Goal: Task Accomplishment & Management: Manage account settings

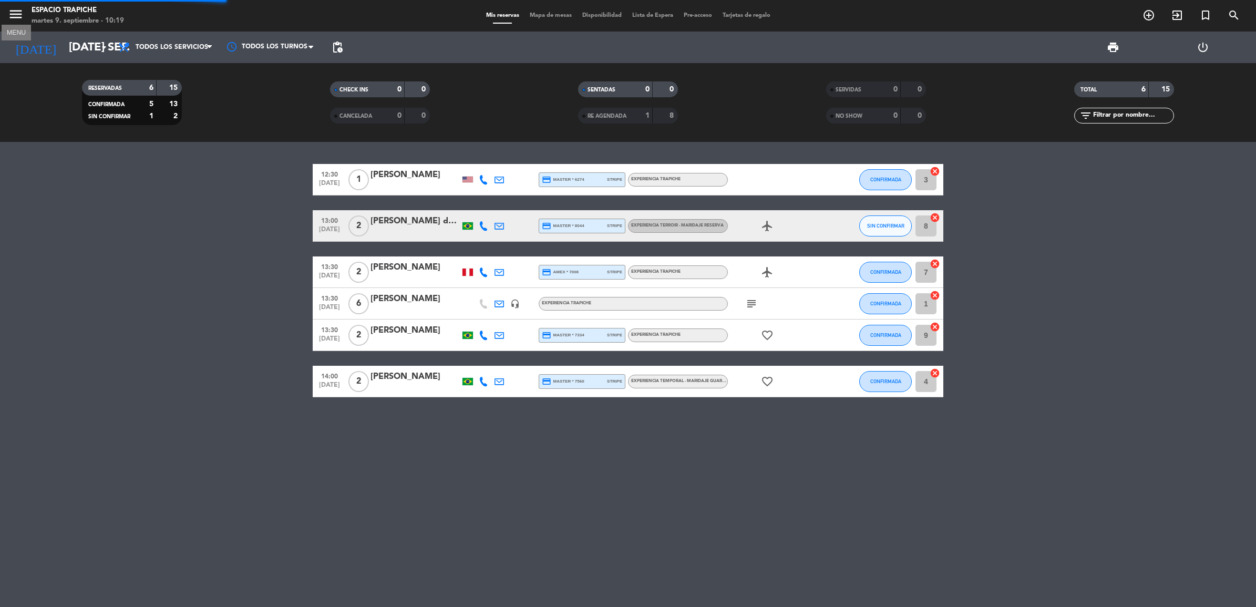
click at [19, 11] on icon "menu" at bounding box center [16, 14] width 16 height 16
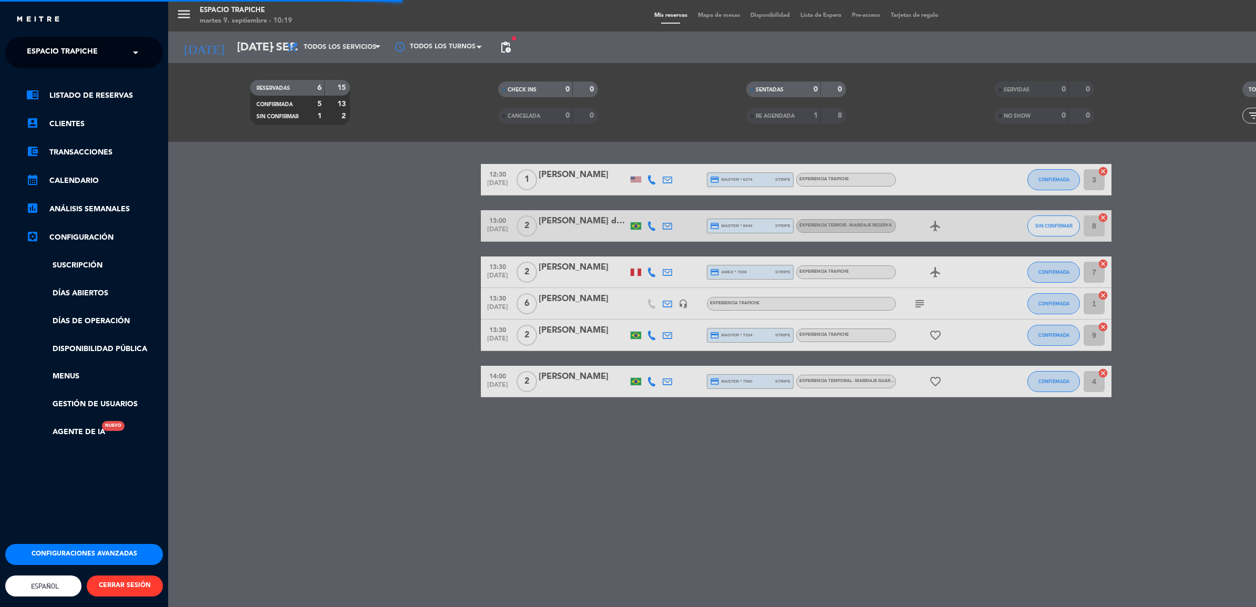
click at [50, 50] on span "Espacio Trapiche" at bounding box center [62, 53] width 71 height 22
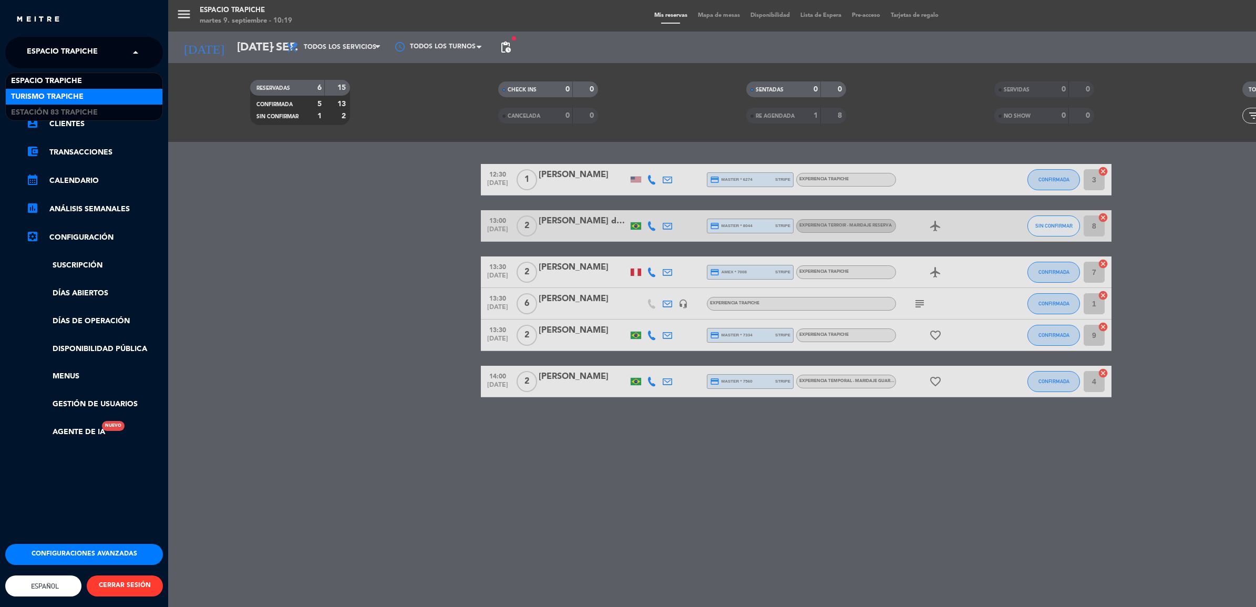
click at [66, 98] on span "Turismo Trapiche" at bounding box center [47, 97] width 73 height 12
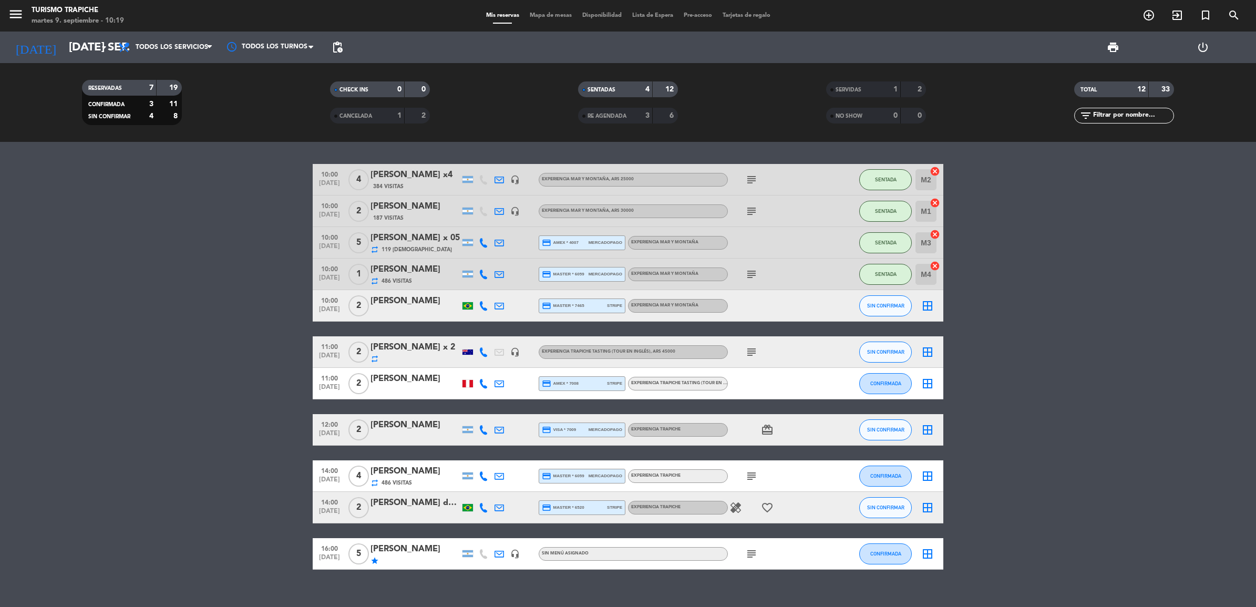
click at [74, 33] on div "[DATE] [DATE] sep. arrow_drop_down" at bounding box center [60, 48] width 105 height 32
click at [75, 47] on input "[DATE] sep." at bounding box center [137, 48] width 146 height 24
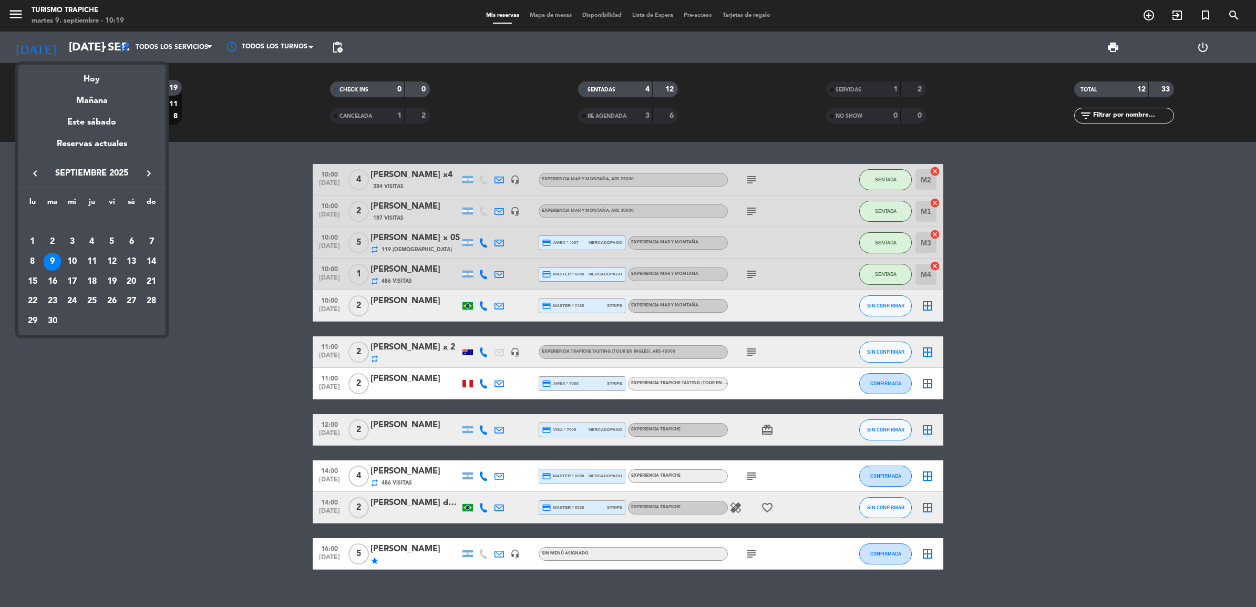
click at [146, 173] on icon "keyboard_arrow_right" at bounding box center [148, 173] width 13 height 13
click at [151, 305] on div "26" at bounding box center [151, 302] width 18 height 18
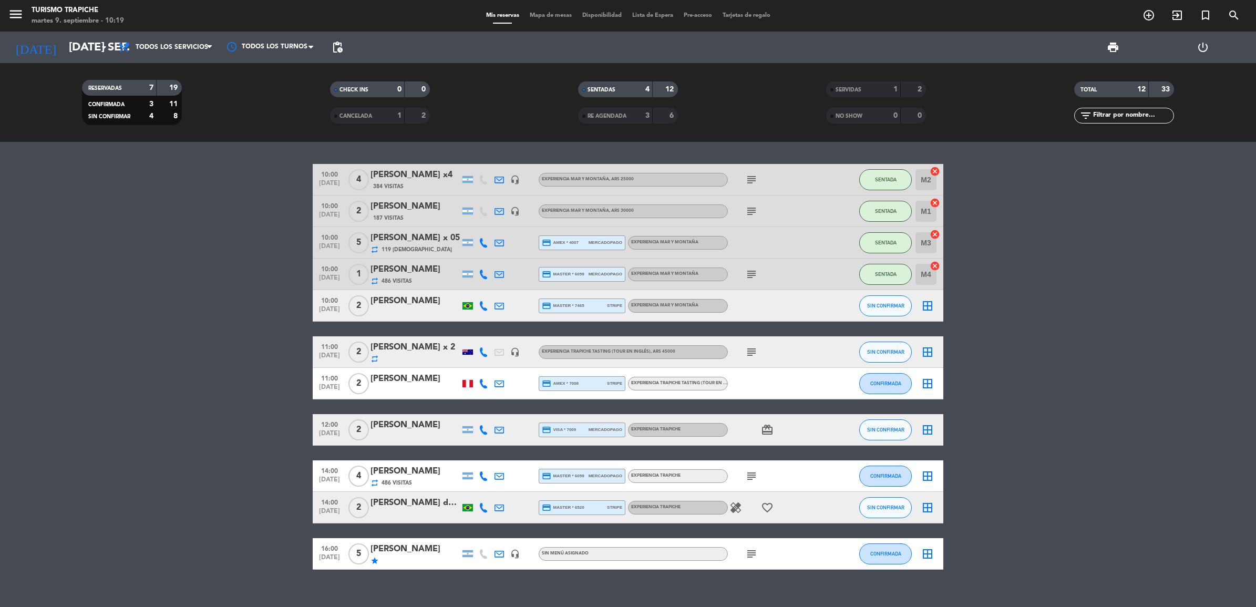
type input "dom. [DATE]"
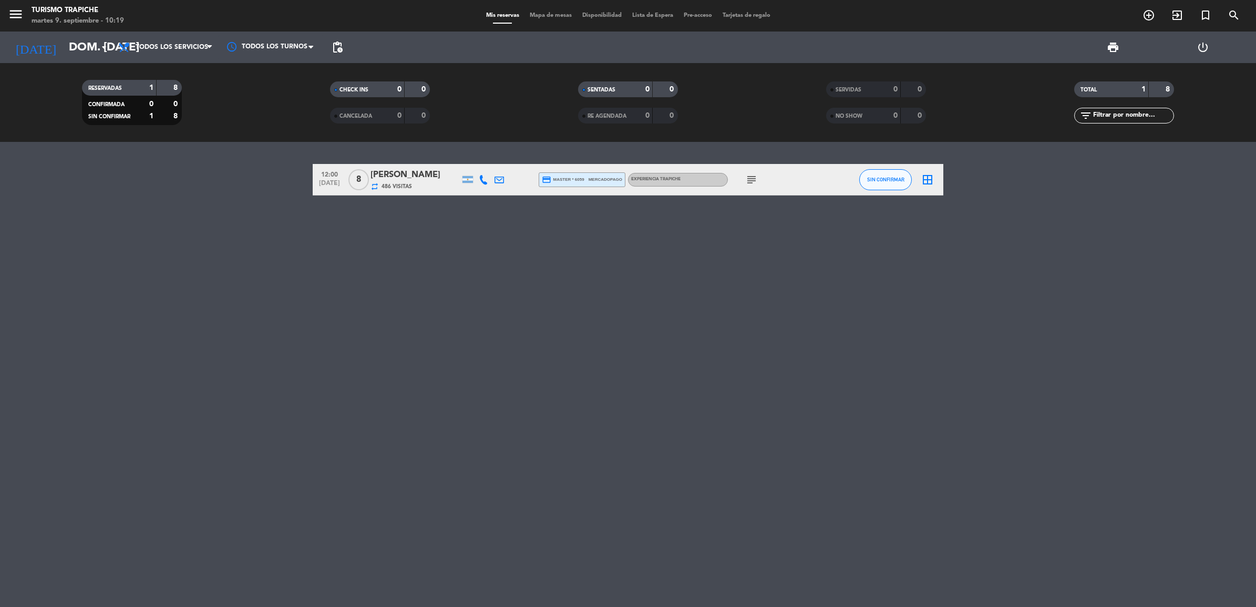
click at [748, 176] on icon "subject" at bounding box center [751, 179] width 13 height 13
click at [409, 185] on span "486 Visitas" at bounding box center [396, 186] width 30 height 8
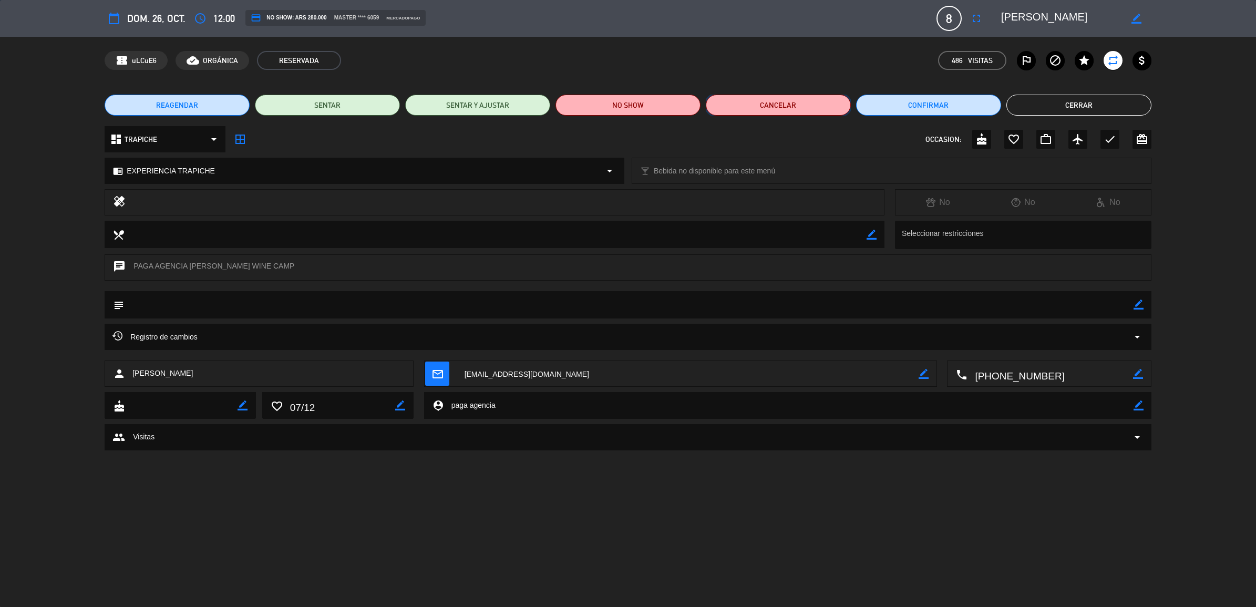
click at [787, 108] on button "Cancelar" at bounding box center [778, 105] width 145 height 21
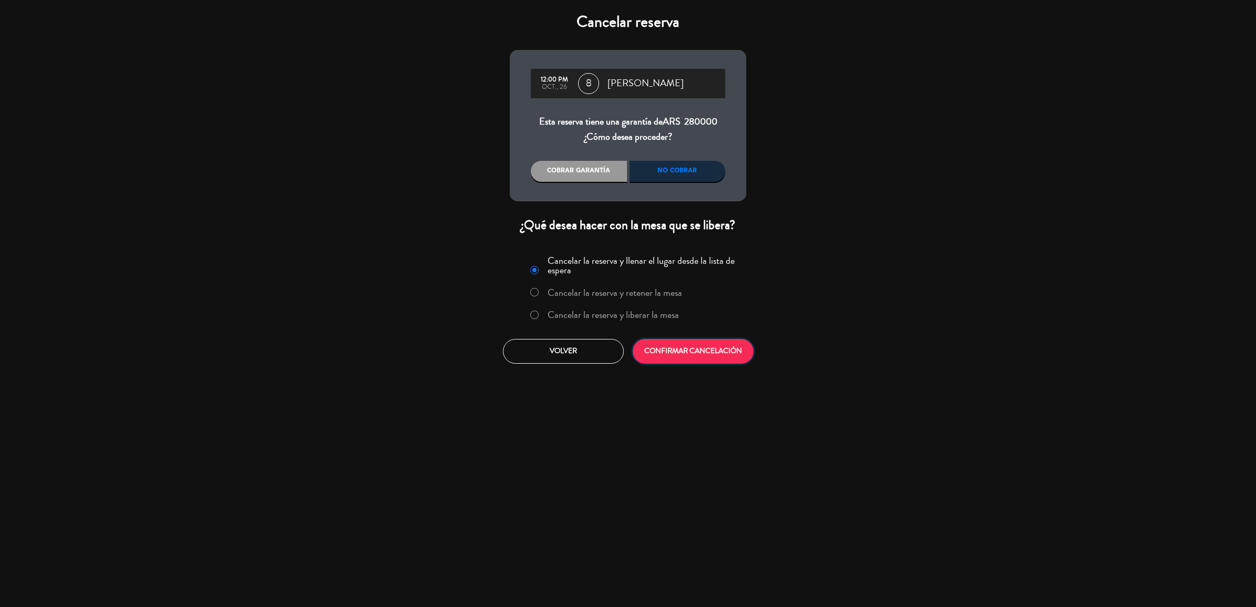
click at [690, 362] on button "CONFIRMAR CANCELACIÓN" at bounding box center [693, 351] width 121 height 25
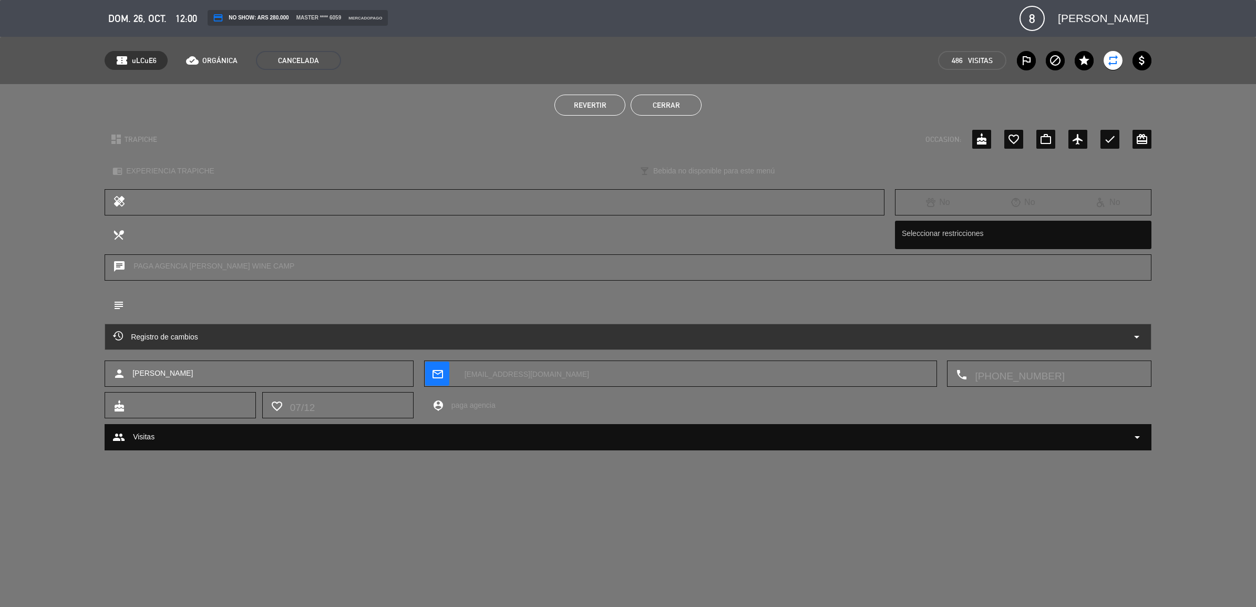
click at [646, 106] on button "Cerrar" at bounding box center [666, 105] width 71 height 21
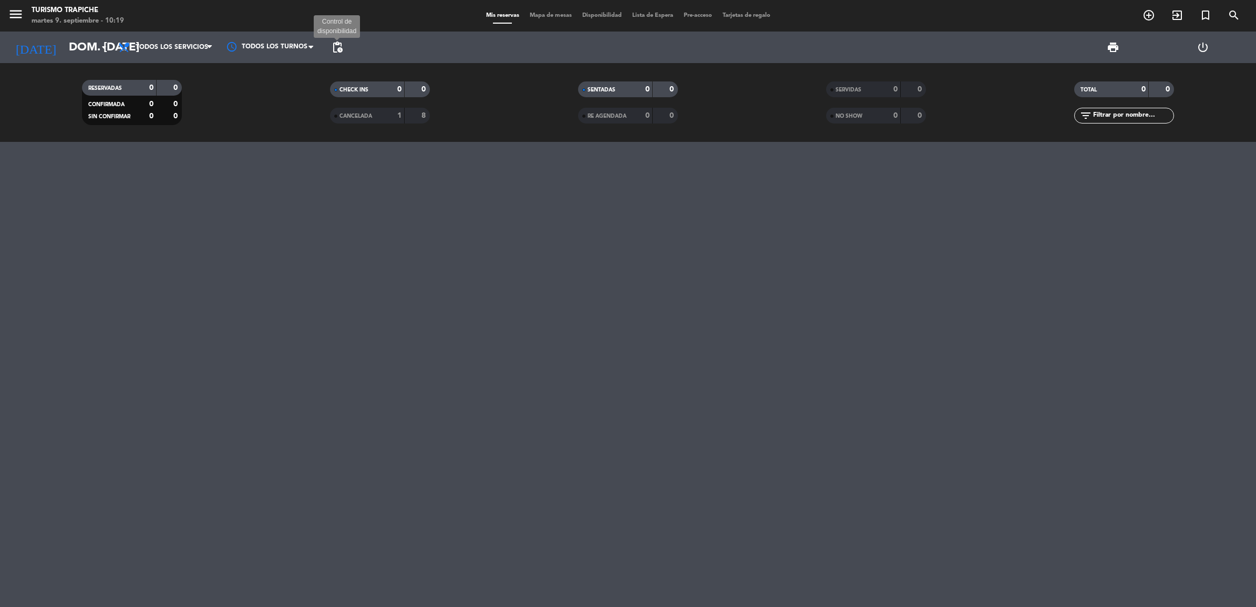
click at [336, 48] on span "pending_actions" at bounding box center [337, 47] width 13 height 13
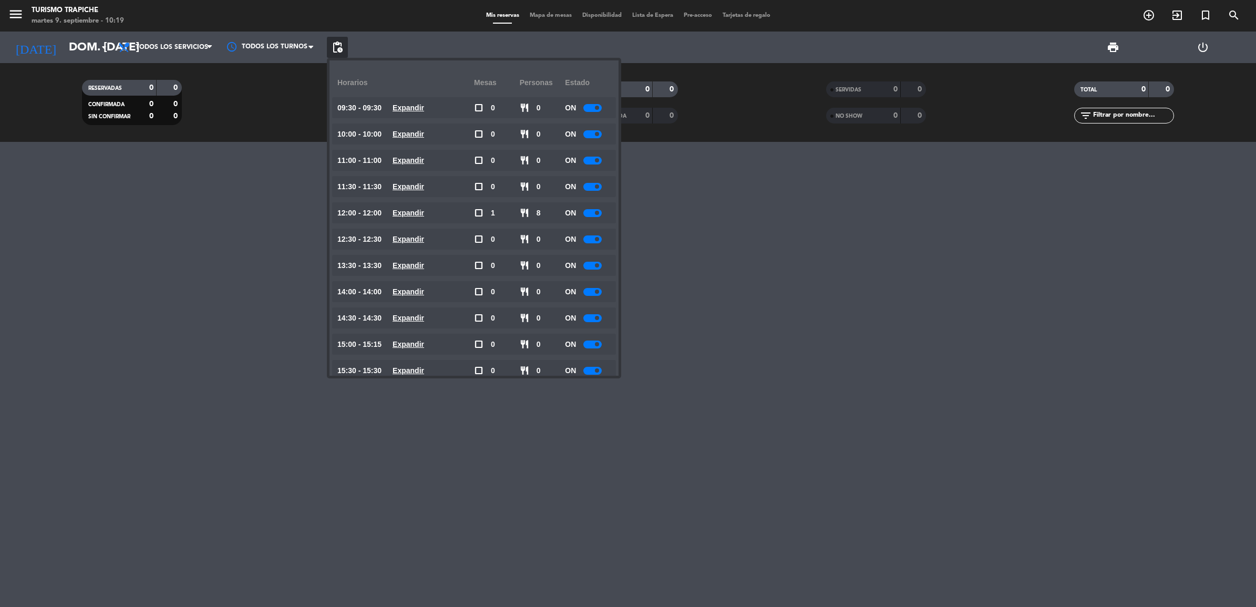
click at [218, 150] on div at bounding box center [628, 374] width 1256 height 465
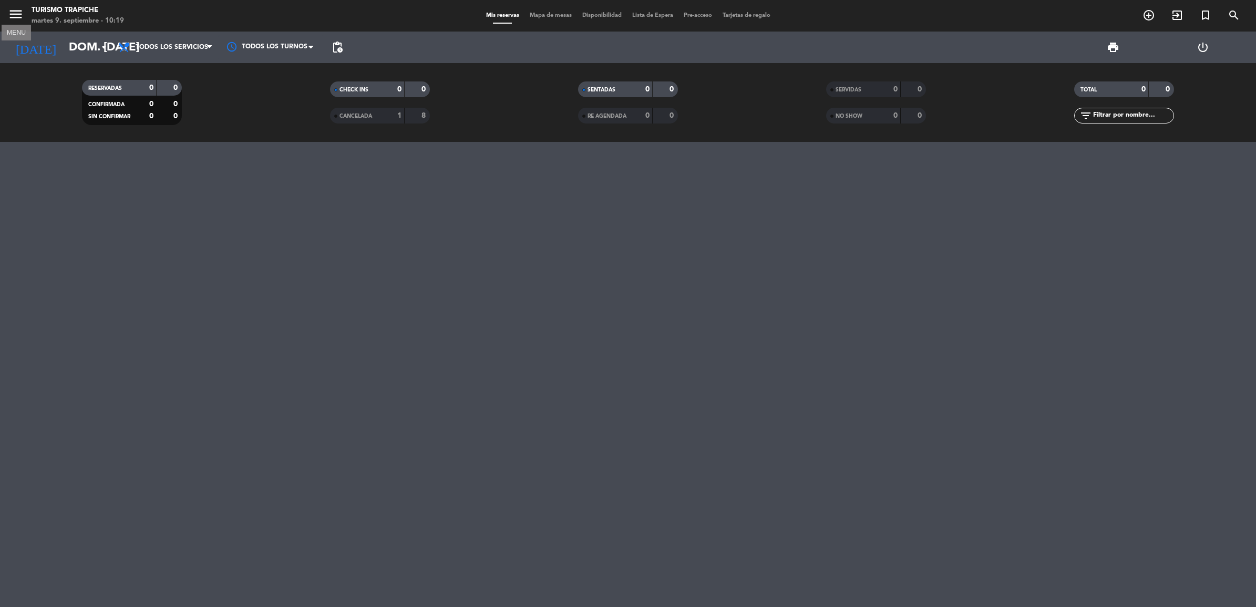
click at [17, 13] on icon "menu" at bounding box center [16, 14] width 16 height 16
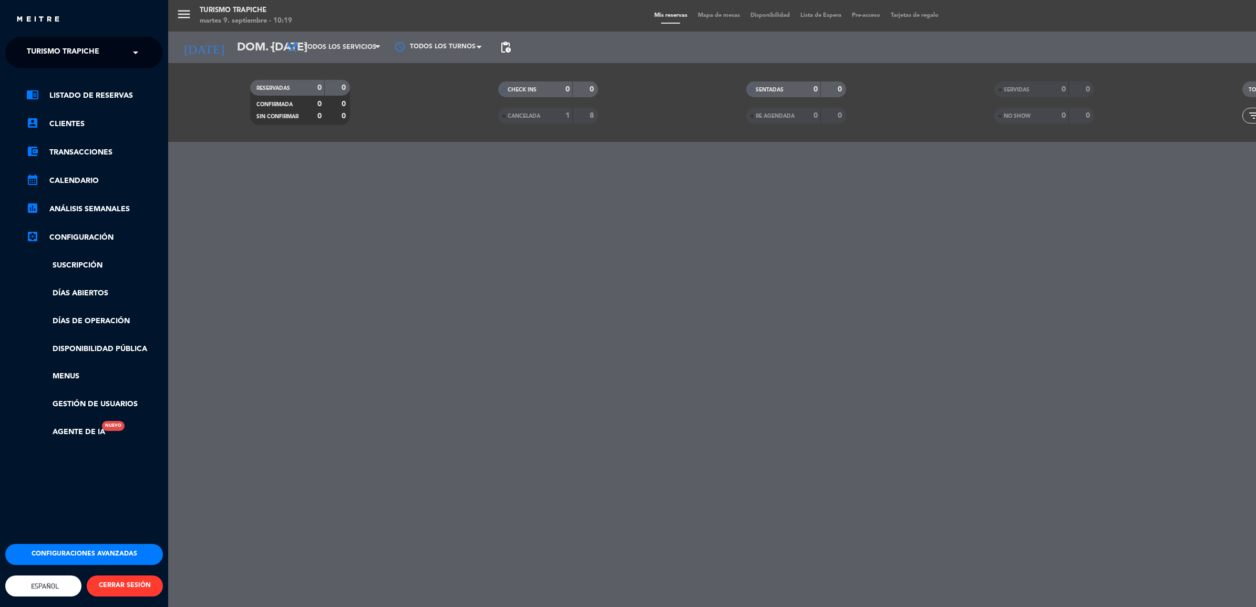
click at [96, 292] on link "Días abiertos" at bounding box center [94, 293] width 137 height 12
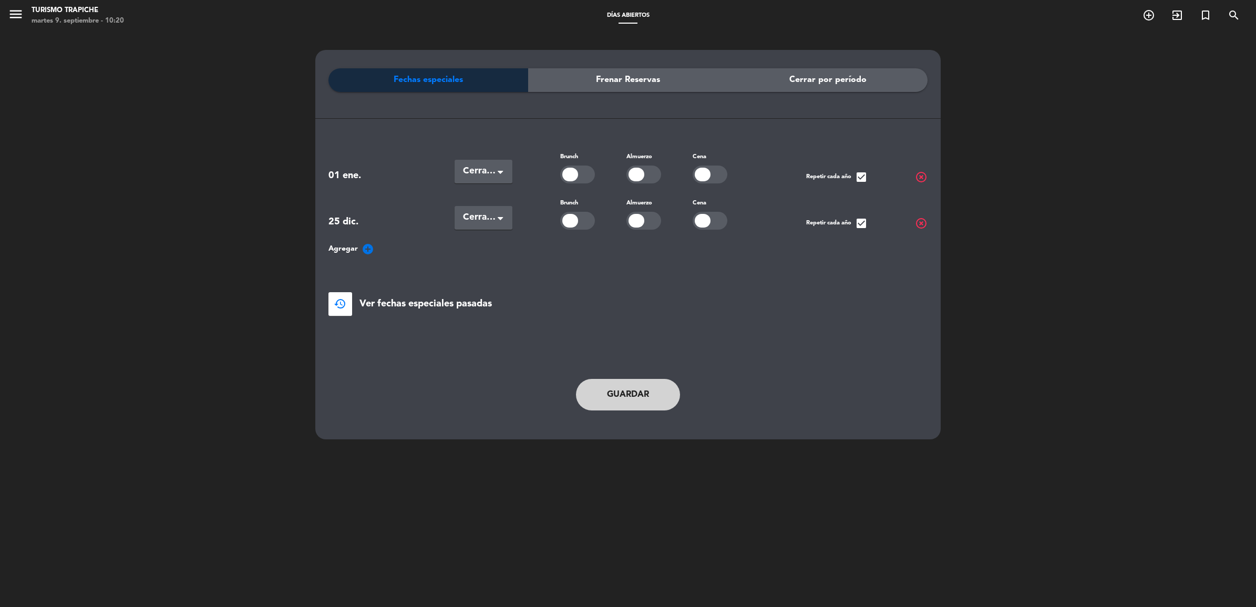
click at [363, 250] on icon "add_circle" at bounding box center [368, 249] width 13 height 13
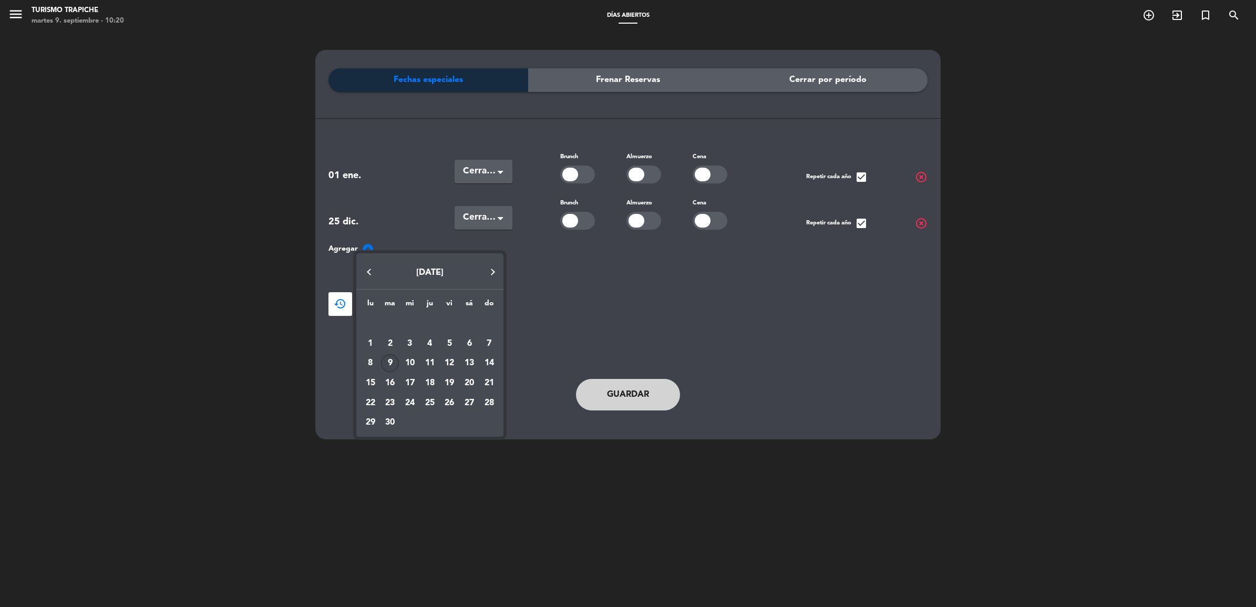
click at [490, 274] on button "Next month" at bounding box center [492, 271] width 21 height 21
click at [492, 400] on div "26" at bounding box center [489, 403] width 18 height 18
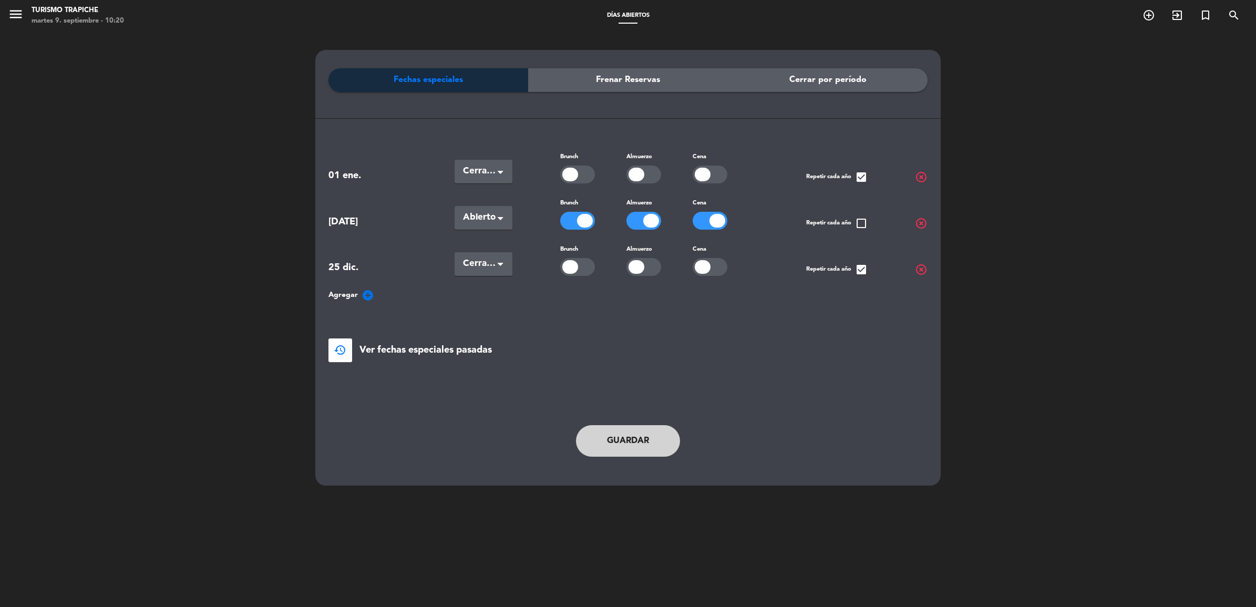
click at [858, 266] on span "check_box" at bounding box center [861, 269] width 13 height 13
click at [484, 217] on span "Abierto" at bounding box center [479, 217] width 33 height 15
click at [489, 257] on span "Cerradas" at bounding box center [480, 261] width 34 height 8
click at [860, 268] on span "check_box_outline_blank" at bounding box center [861, 269] width 13 height 13
click at [657, 438] on button "Guardar" at bounding box center [628, 441] width 104 height 32
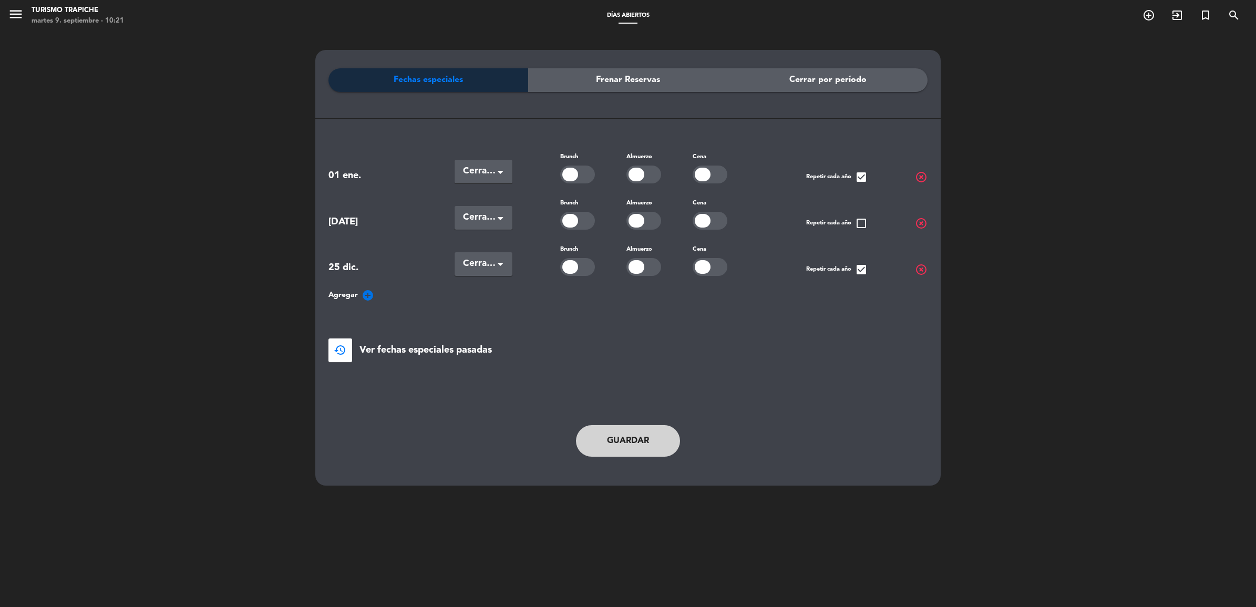
click at [17, 13] on icon "menu" at bounding box center [16, 14] width 16 height 16
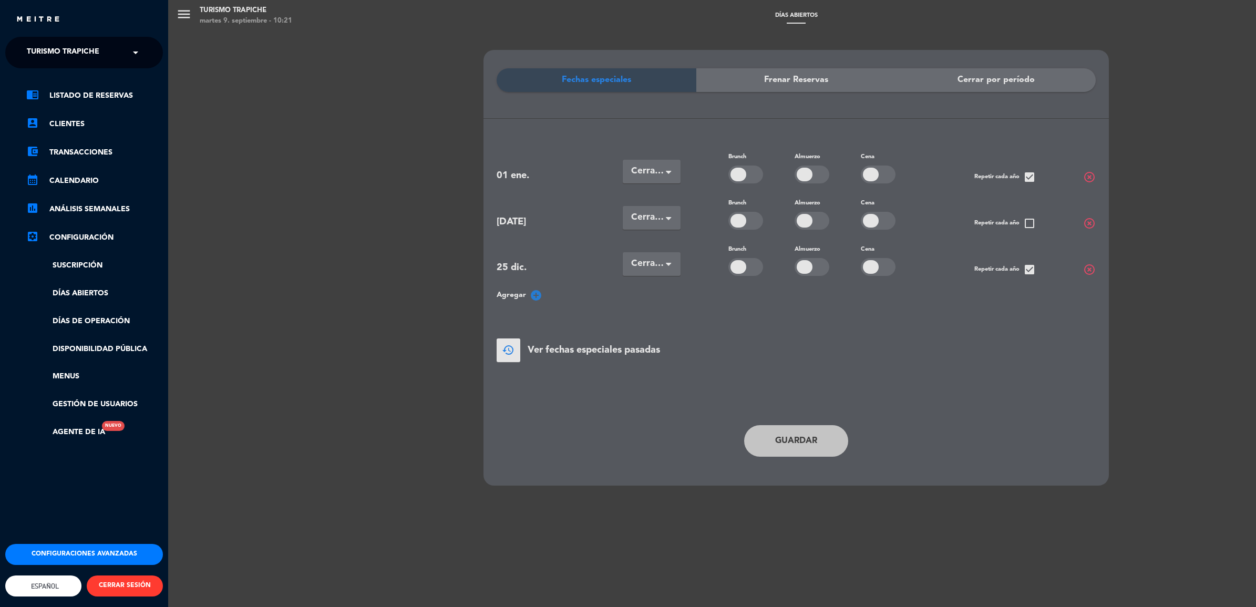
click at [77, 54] on span "Turismo Trapiche" at bounding box center [63, 53] width 73 height 22
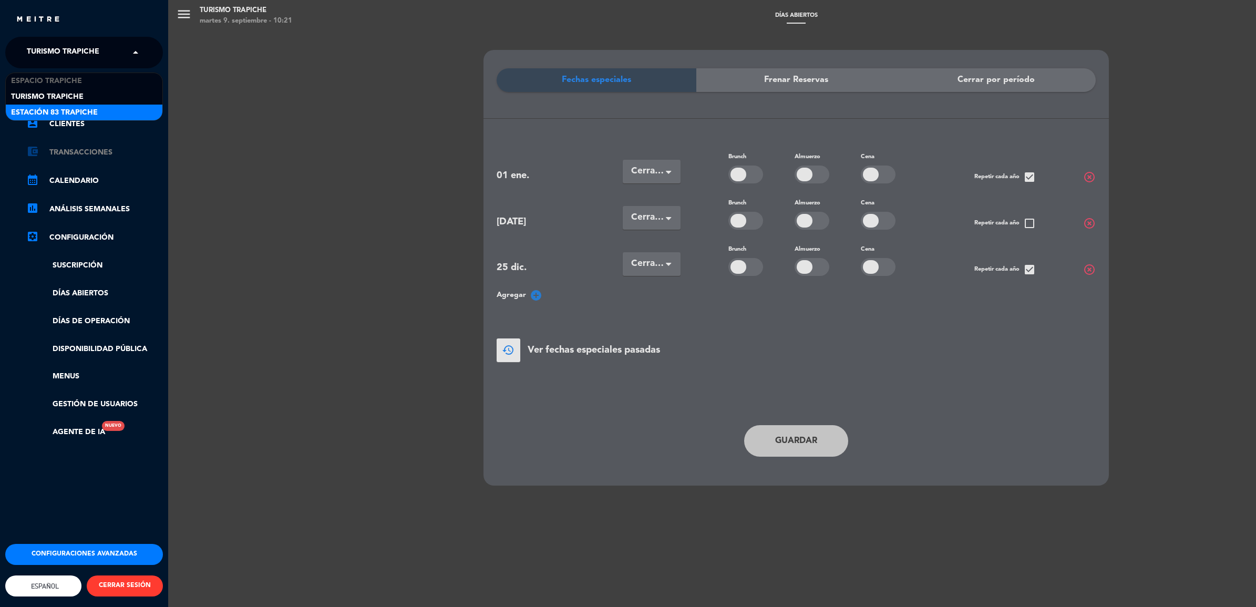
click at [153, 149] on link "account_balance_wallet Transacciones" at bounding box center [94, 152] width 137 height 13
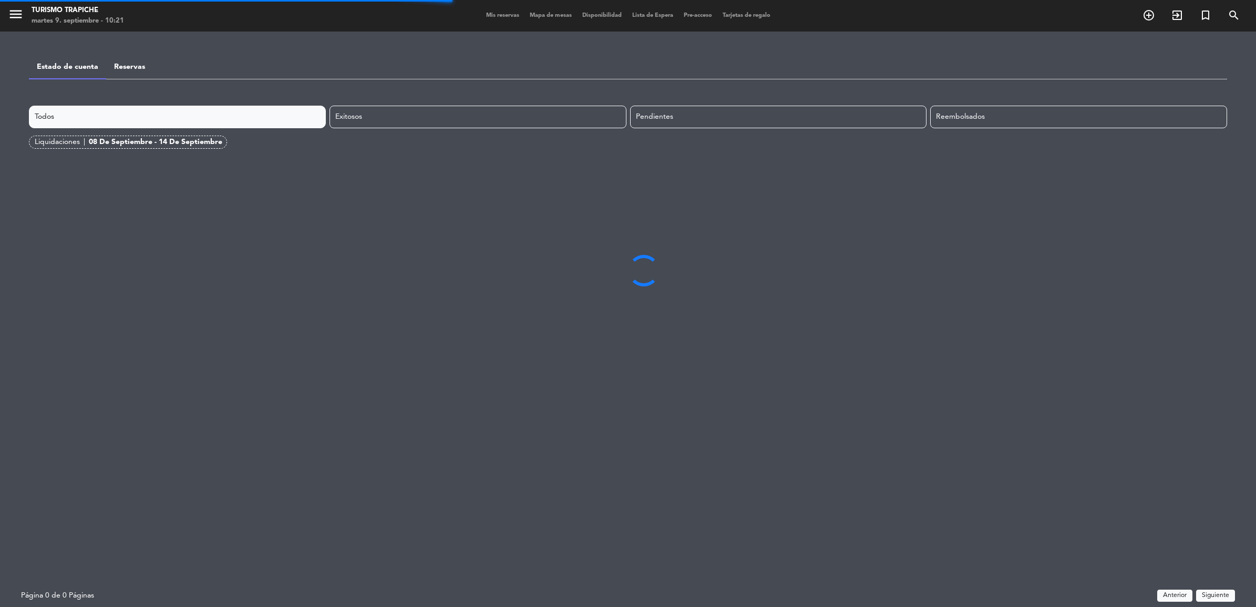
click at [9, 17] on icon "menu" at bounding box center [16, 14] width 16 height 16
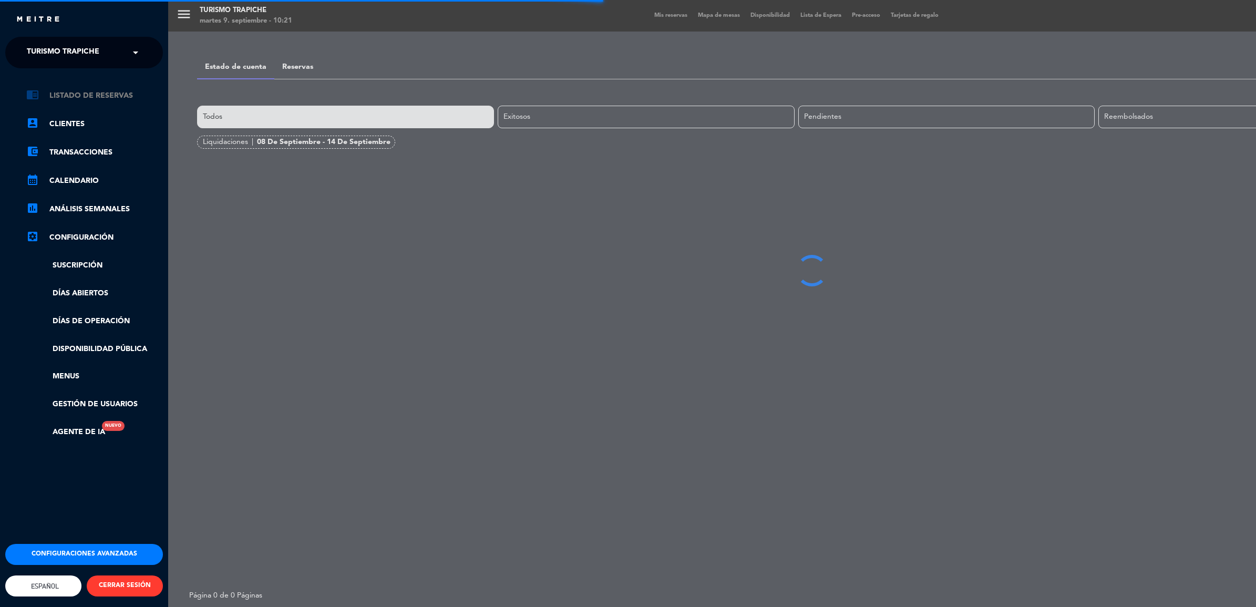
click at [64, 97] on link "chrome_reader_mode Listado de Reservas" at bounding box center [94, 95] width 137 height 13
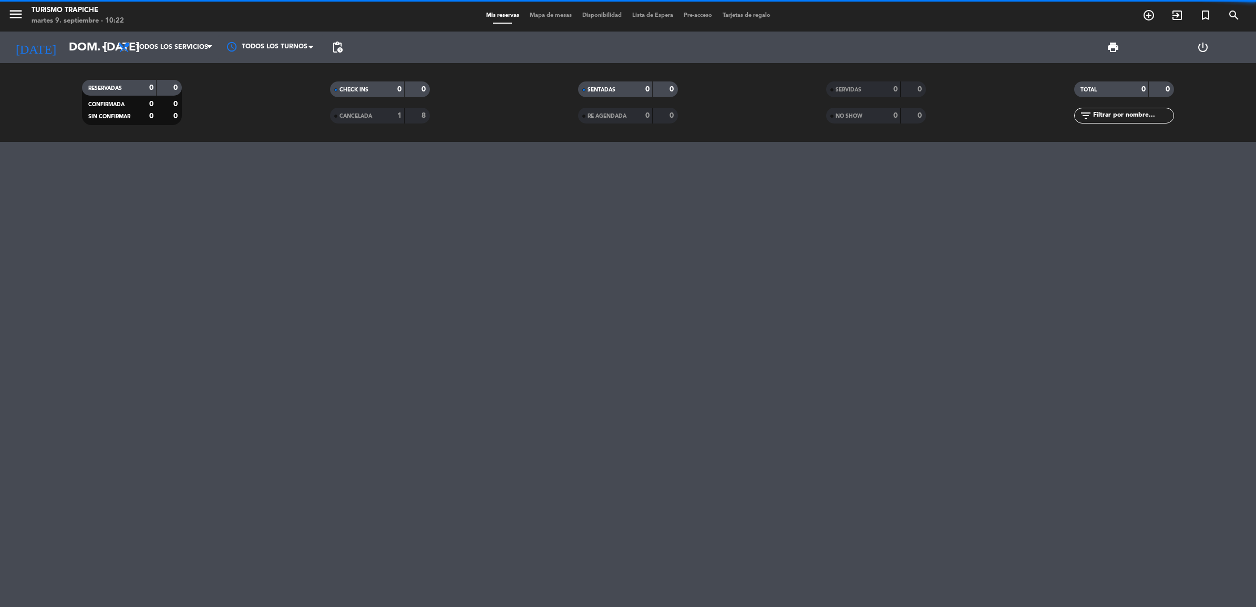
click at [379, 117] on div "CANCELADA" at bounding box center [357, 116] width 48 height 12
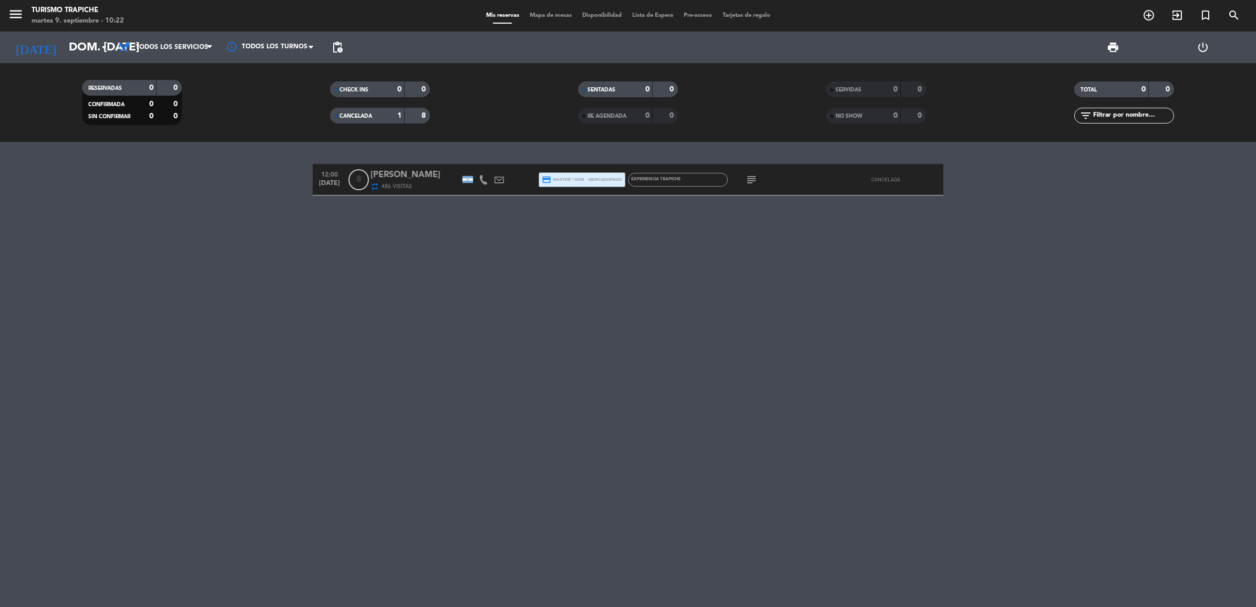
click at [498, 184] on div at bounding box center [499, 179] width 16 height 31
click at [498, 180] on icon at bounding box center [498, 179] width 9 height 9
click at [752, 178] on icon "subject" at bounding box center [751, 179] width 13 height 13
click at [429, 171] on div "[PERSON_NAME]" at bounding box center [414, 175] width 89 height 14
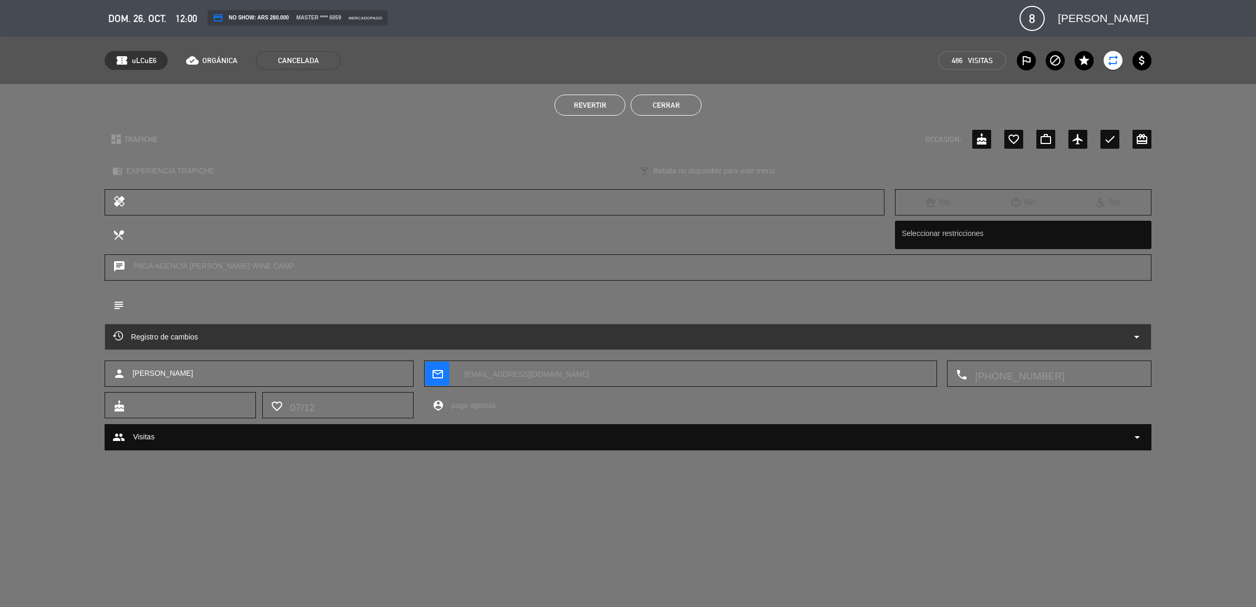
click at [763, 339] on div "Registro de cambios arrow_drop_down" at bounding box center [628, 337] width 1030 height 13
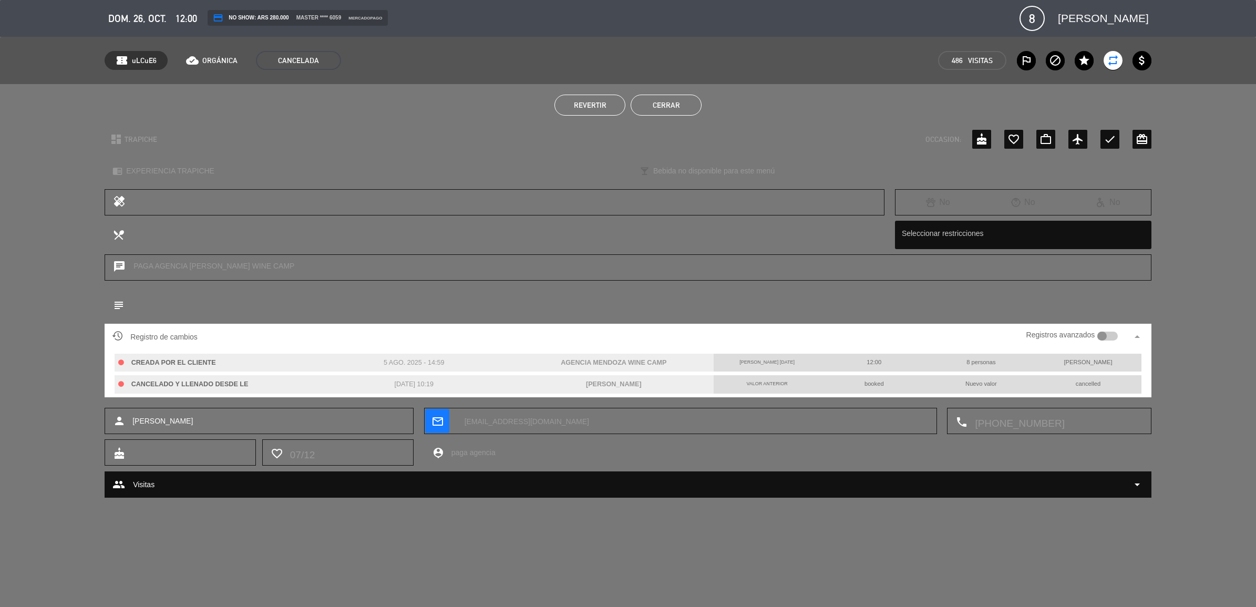
drag, startPoint x: 1004, startPoint y: 18, endPoint x: 1148, endPoint y: 22, distance: 144.0
click at [1148, 22] on span "[PERSON_NAME]" at bounding box center [1103, 18] width 91 height 18
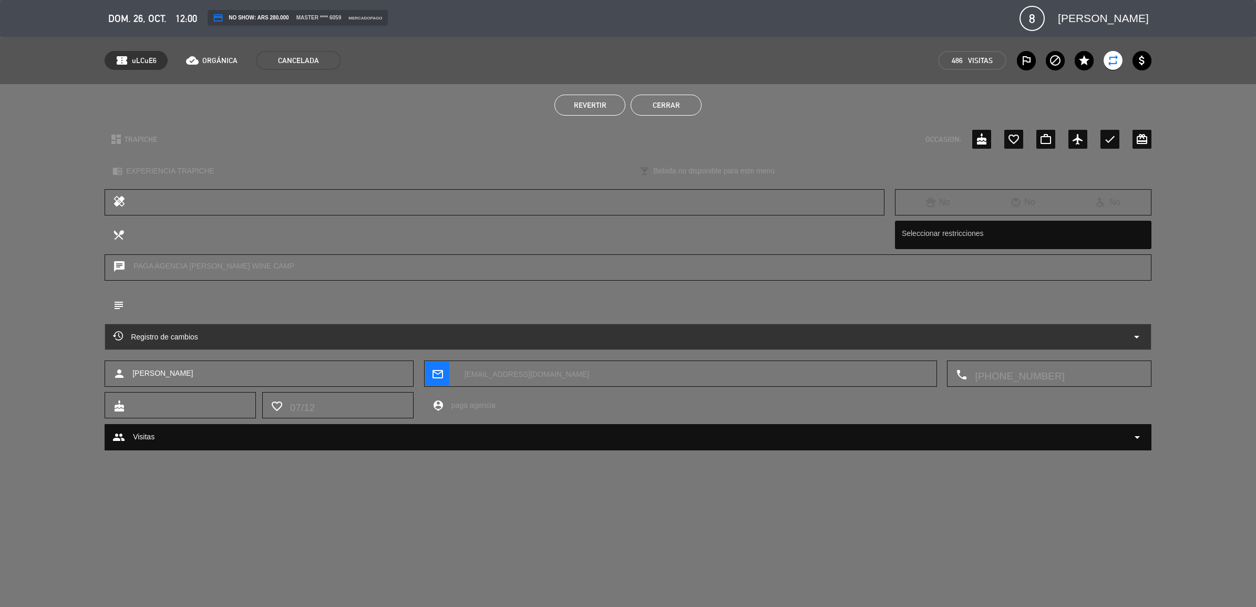
copy span "[PERSON_NAME]"
click at [687, 112] on button "Cerrar" at bounding box center [666, 105] width 71 height 21
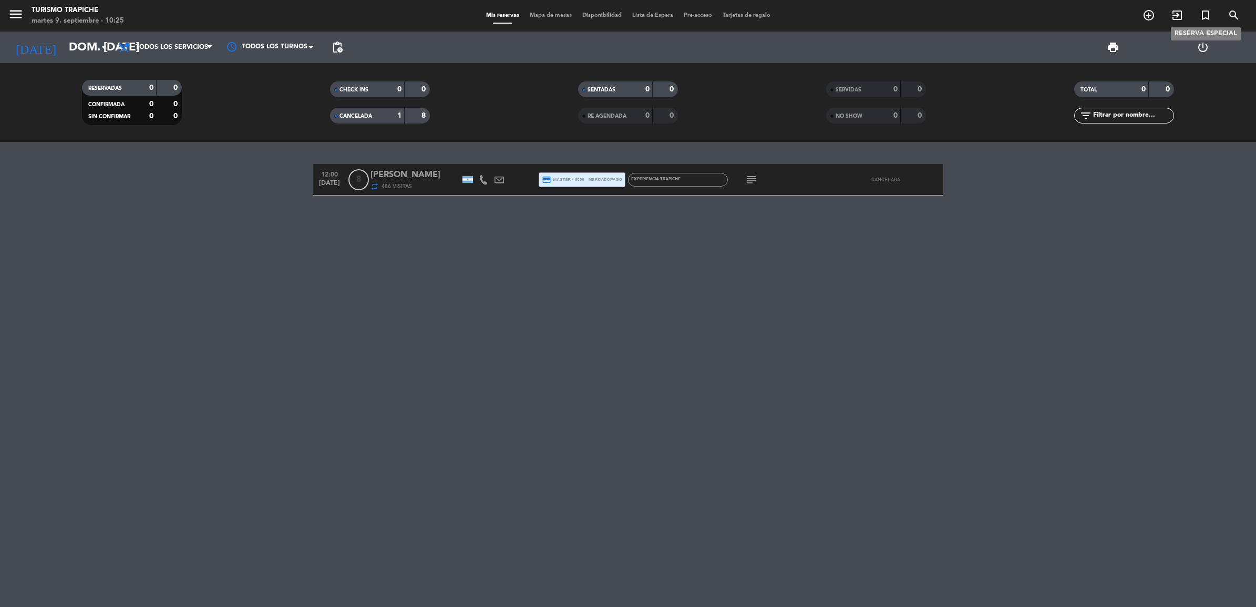
click at [1209, 15] on icon "turned_in_not" at bounding box center [1205, 15] width 13 height 13
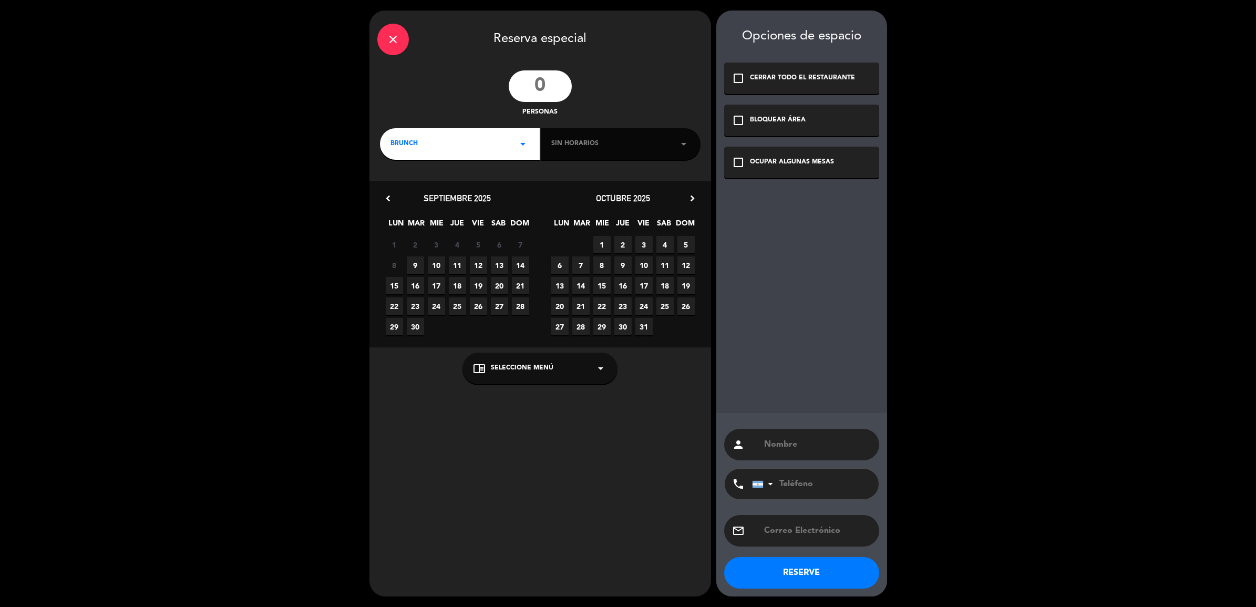
click at [531, 82] on input "number" at bounding box center [540, 86] width 63 height 32
click at [438, 129] on div "BRUNCH arrow_drop_down" at bounding box center [460, 144] width 160 height 32
click at [435, 190] on div "Almuerzo" at bounding box center [459, 188] width 139 height 11
click at [542, 94] on input "number" at bounding box center [540, 86] width 63 height 32
click at [791, 85] on div "check_box_outline_blank CERRAR TODO EL RESTAURANTE" at bounding box center [801, 79] width 155 height 32
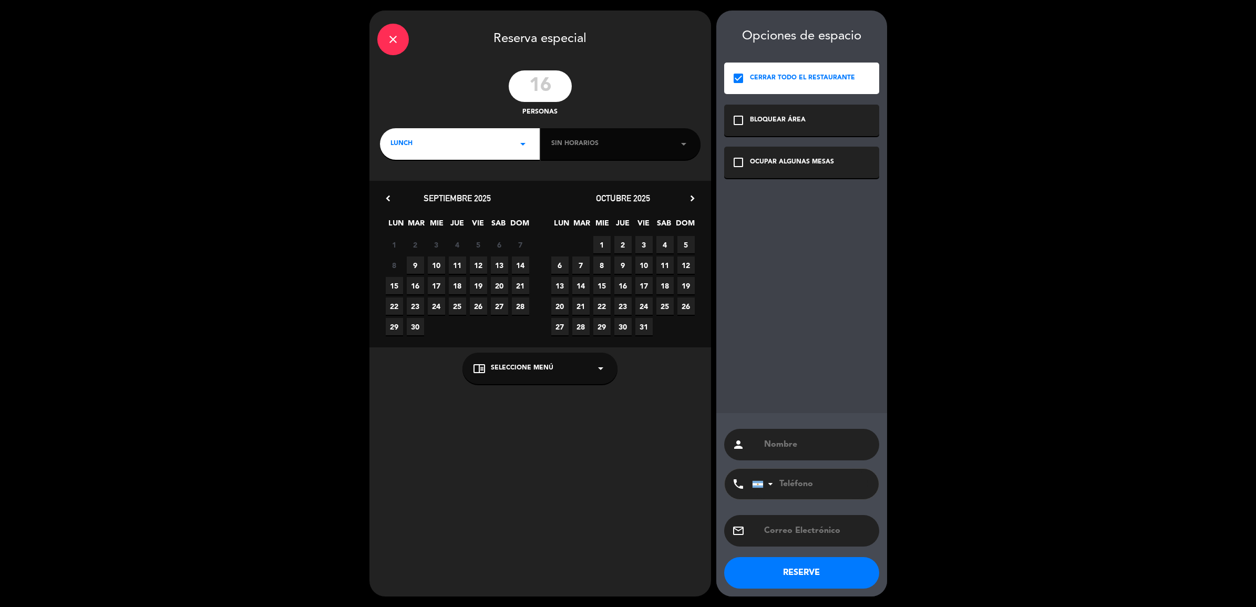
click at [786, 447] on input "text" at bounding box center [817, 444] width 108 height 15
drag, startPoint x: 557, startPoint y: 74, endPoint x: 557, endPoint y: 82, distance: 8.4
click at [557, 75] on input "16" at bounding box center [540, 86] width 63 height 32
drag, startPoint x: 557, startPoint y: 82, endPoint x: 505, endPoint y: 85, distance: 52.1
click at [505, 85] on div "16 personas" at bounding box center [540, 93] width 342 height 47
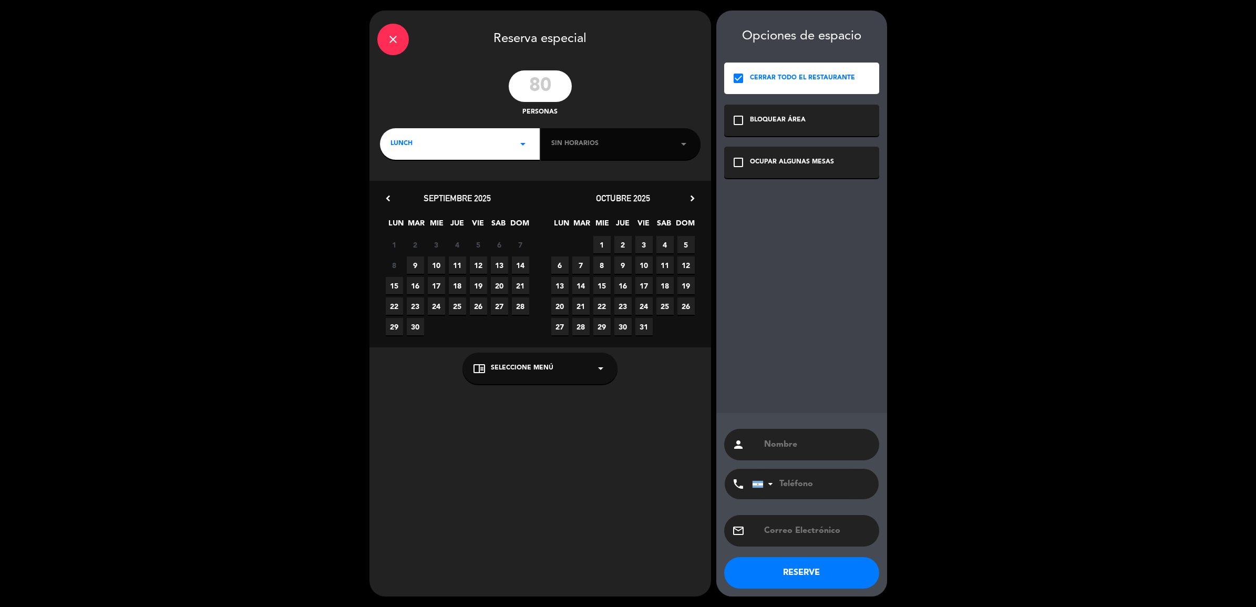
type input "80"
click at [772, 447] on input "text" at bounding box center [817, 444] width 108 height 15
click at [772, 452] on input "text" at bounding box center [817, 444] width 108 height 15
type input "NO [PERSON_NAME] RESERVAS - ELECCIONES NACIONALES"
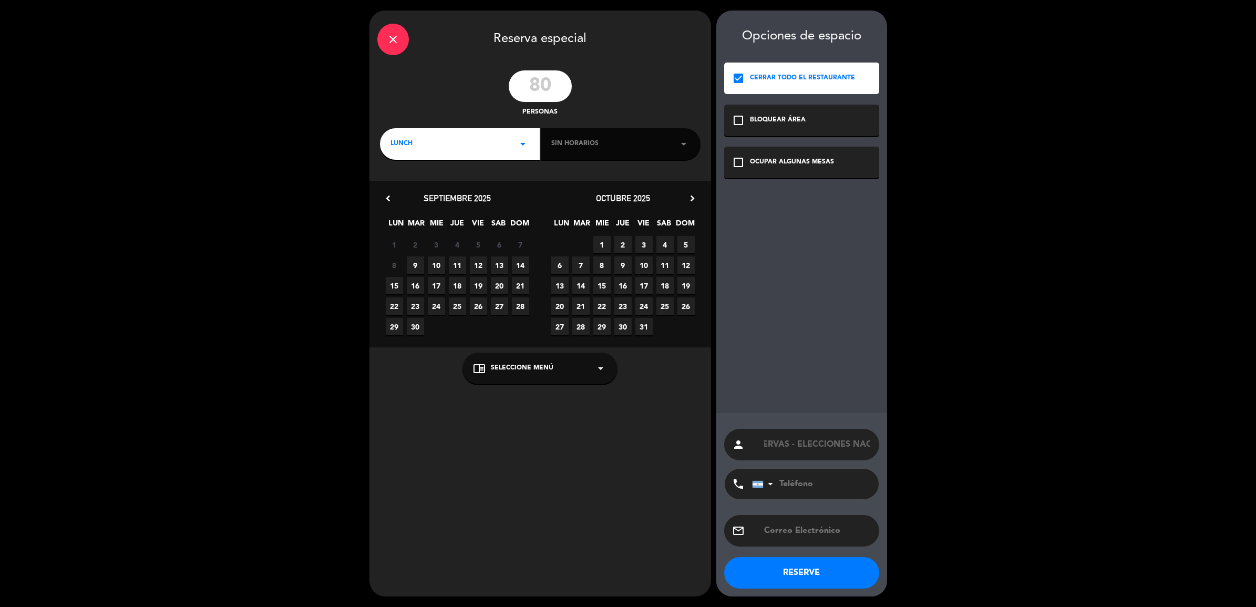
click at [813, 576] on button "RESERVE" at bounding box center [801, 573] width 155 height 32
click at [666, 147] on div "Sin horarios arrow_drop_down" at bounding box center [621, 144] width 160 height 32
click at [686, 140] on icon "arrow_drop_down" at bounding box center [683, 144] width 13 height 13
drag, startPoint x: 686, startPoint y: 140, endPoint x: 614, endPoint y: 151, distance: 72.8
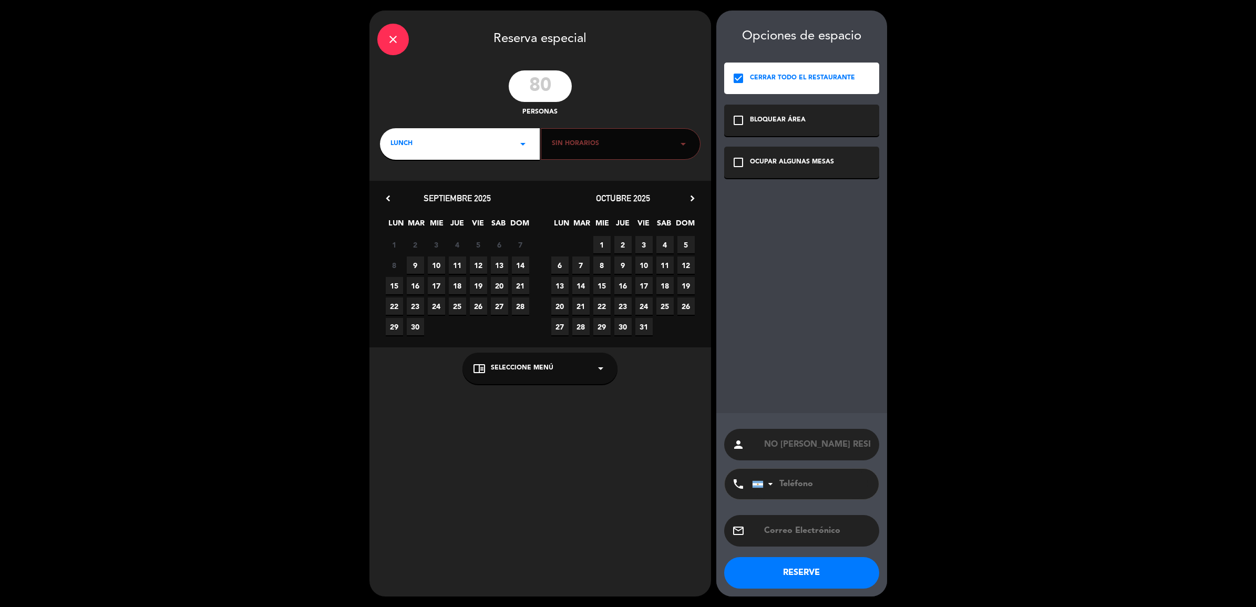
click at [614, 151] on div "Sin horarios arrow_drop_down" at bounding box center [621, 144] width 160 height 32
click at [509, 148] on div "lunch arrow_drop_down" at bounding box center [460, 144] width 160 height 32
click at [436, 190] on div "Almuerzo" at bounding box center [460, 188] width 154 height 11
click at [560, 142] on span "Sin horarios" at bounding box center [575, 144] width 47 height 11
click at [687, 301] on span "26" at bounding box center [685, 305] width 17 height 17
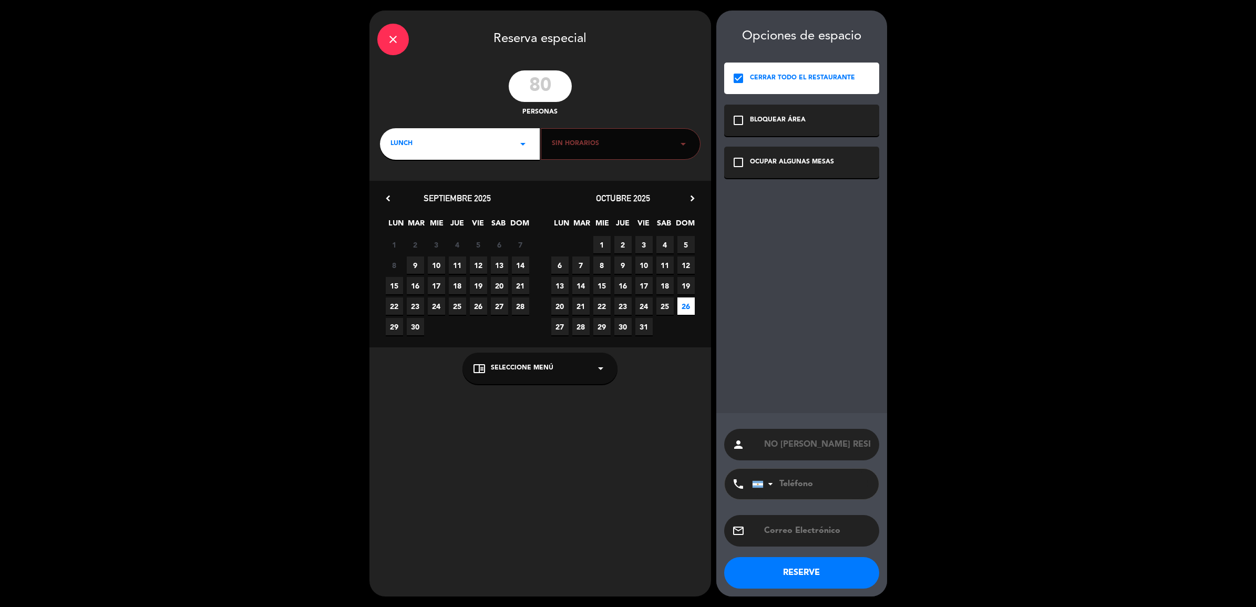
click at [600, 135] on div "Sin horarios arrow_drop_down" at bounding box center [621, 144] width 160 height 32
click at [383, 41] on div "close" at bounding box center [393, 40] width 32 height 32
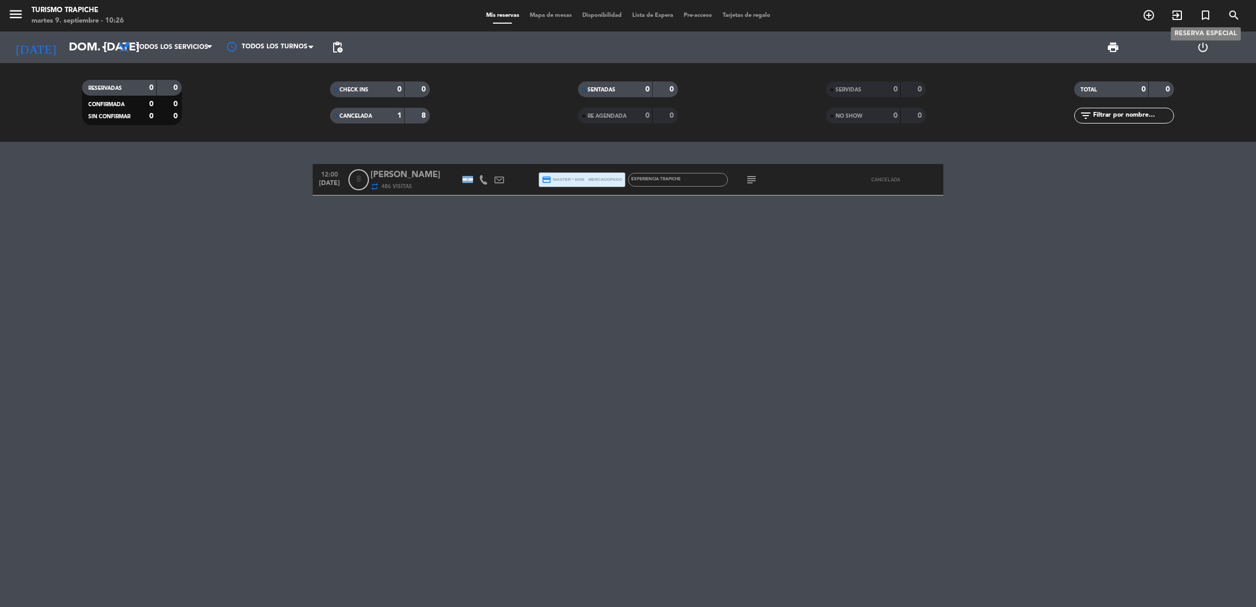
click at [1209, 15] on icon "turned_in_not" at bounding box center [1205, 15] width 13 height 13
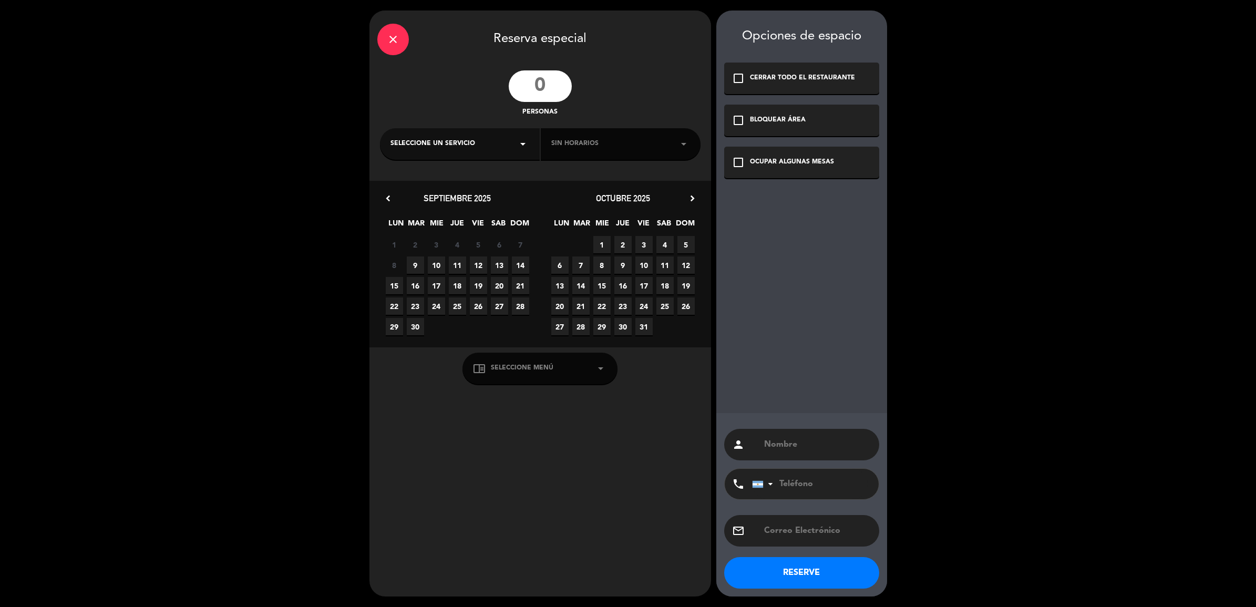
click at [546, 83] on input "number" at bounding box center [540, 86] width 63 height 32
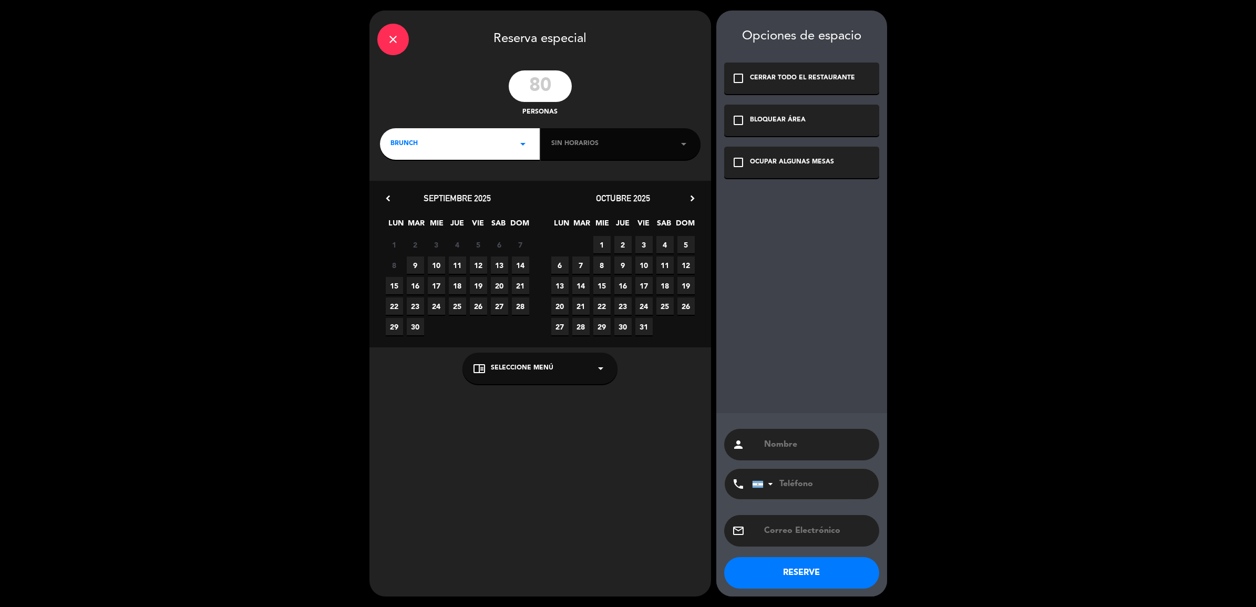
type input "80"
click at [450, 150] on div "BRUNCH arrow_drop_down" at bounding box center [460, 144] width 160 height 32
click at [436, 188] on div "Almuerzo" at bounding box center [459, 188] width 139 height 11
click at [684, 305] on span "26" at bounding box center [685, 305] width 17 height 17
click at [615, 144] on div "Sin horarios arrow_drop_down" at bounding box center [621, 144] width 160 height 32
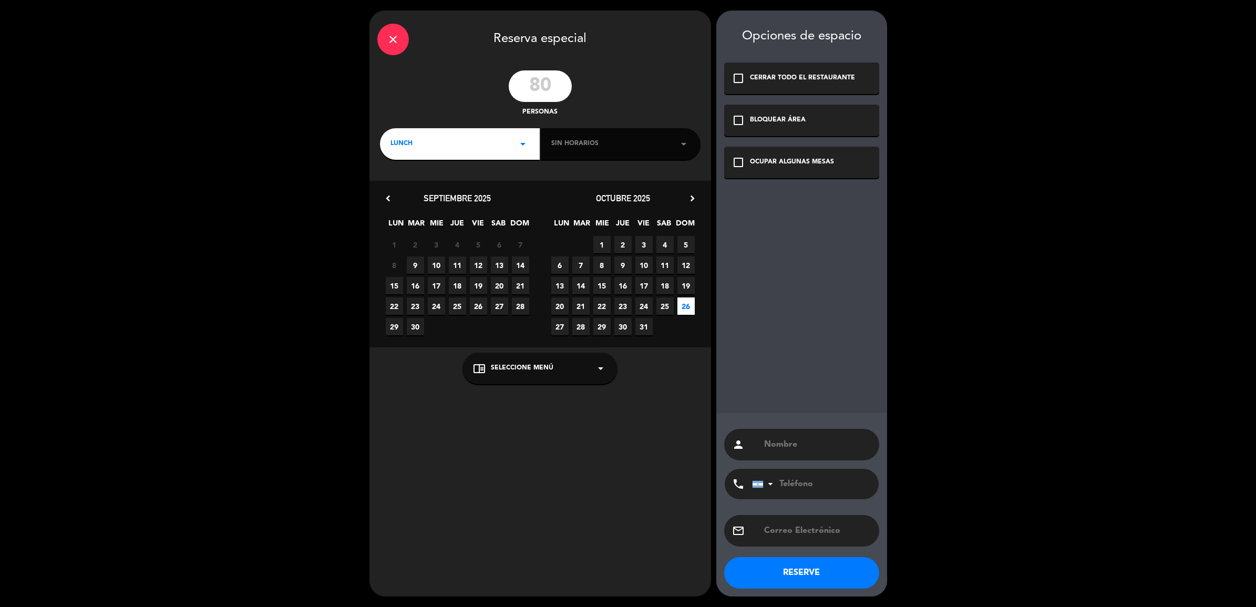
click at [690, 146] on div "Sin horarios arrow_drop_down" at bounding box center [621, 144] width 160 height 32
click at [808, 449] on input "text" at bounding box center [817, 444] width 108 height 15
click at [799, 166] on div "OCUPAR ALGUNAS MESAS" at bounding box center [792, 162] width 84 height 11
click at [796, 450] on input "text" at bounding box center [817, 444] width 108 height 15
type input "c"
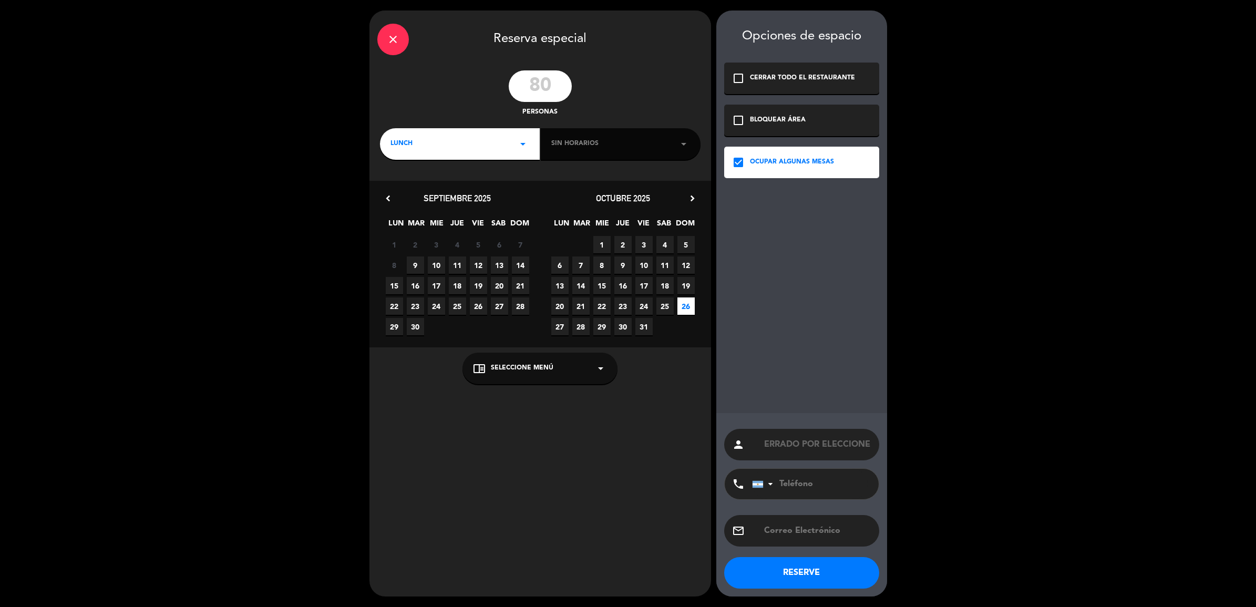
scroll to position [0, 11]
type input "CERRADO POR ELECCIONES"
click at [807, 577] on button "RESERVE" at bounding box center [801, 573] width 155 height 32
click at [387, 40] on icon "close" at bounding box center [393, 39] width 13 height 13
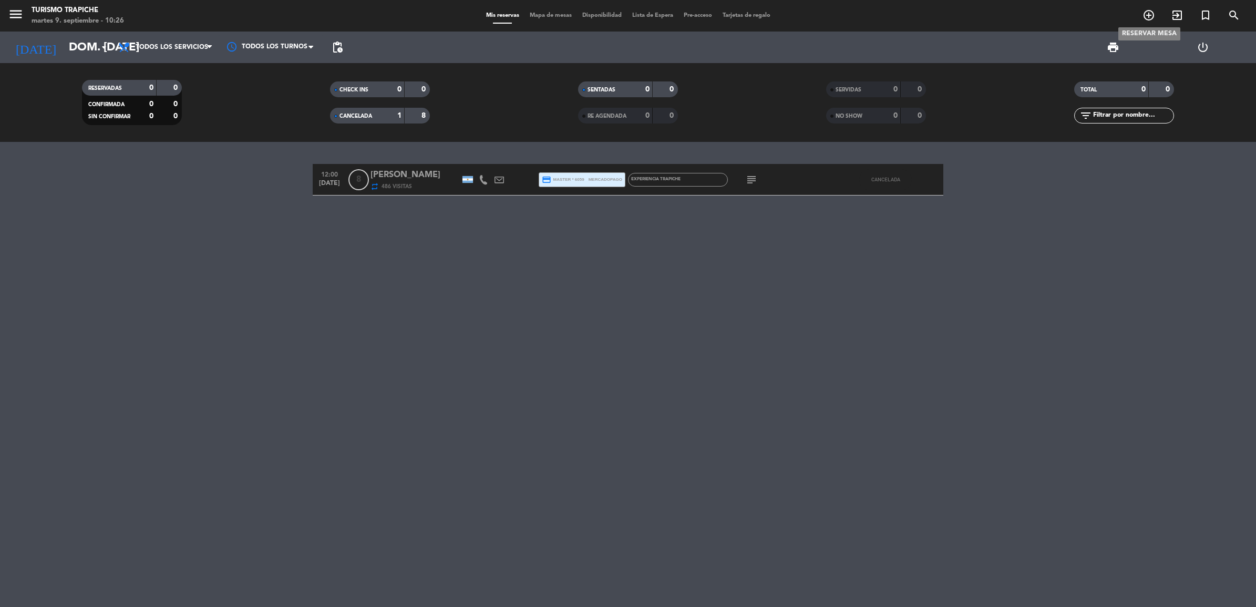
click at [1151, 12] on icon "add_circle_outline" at bounding box center [1148, 15] width 13 height 13
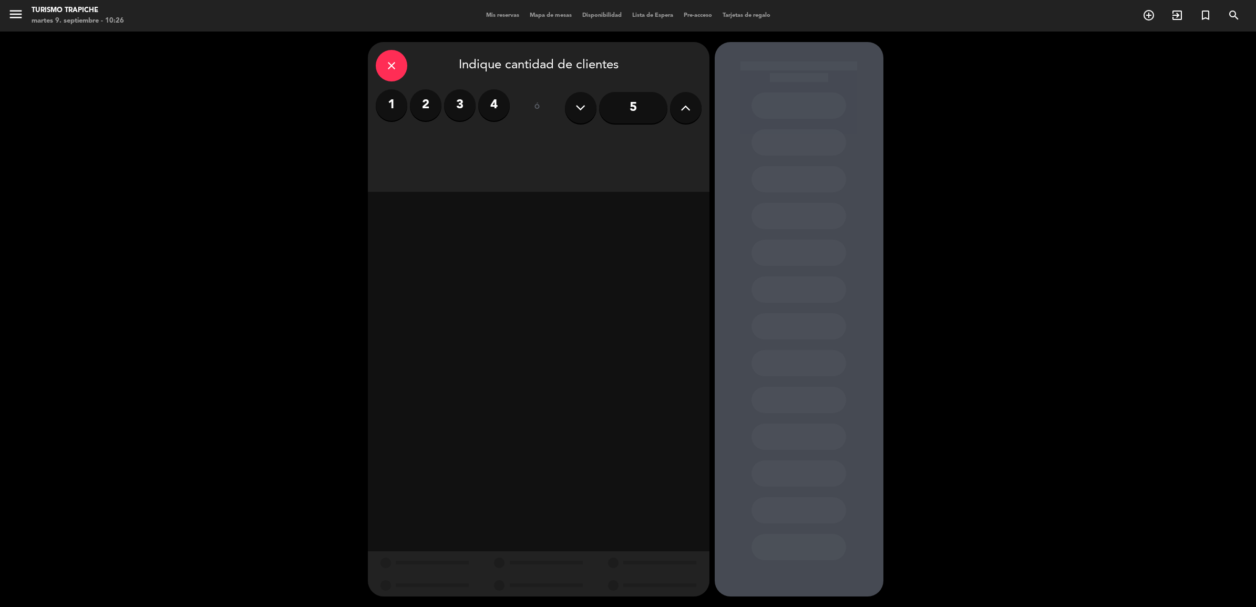
click at [680, 109] on icon at bounding box center [685, 108] width 10 height 16
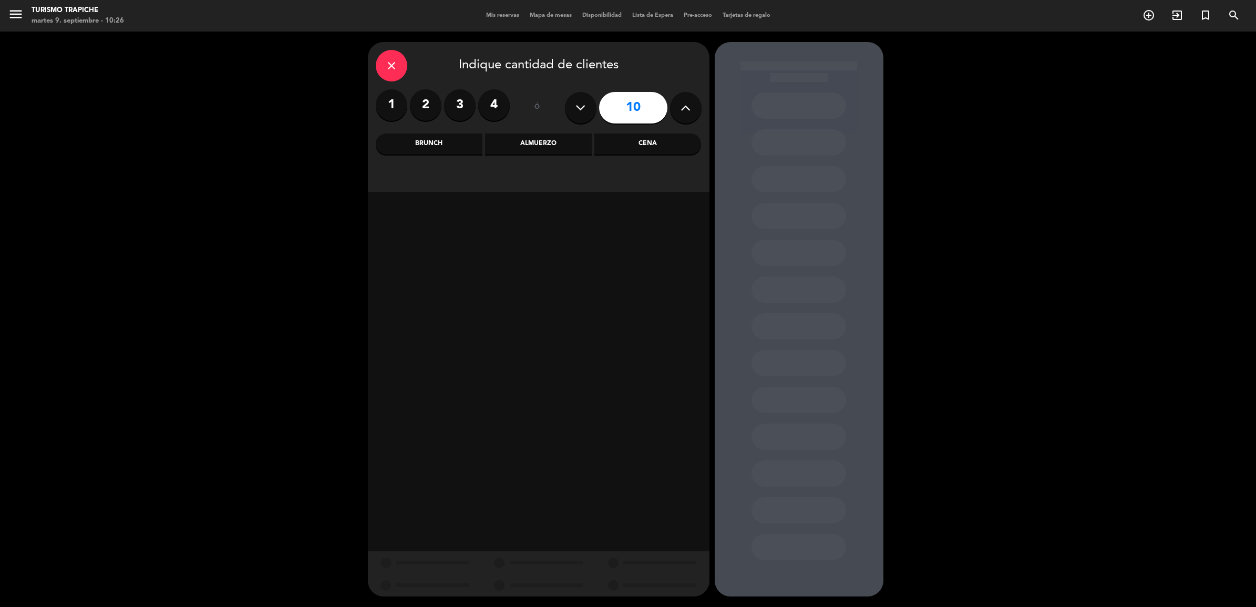
click at [680, 109] on icon at bounding box center [685, 108] width 10 height 16
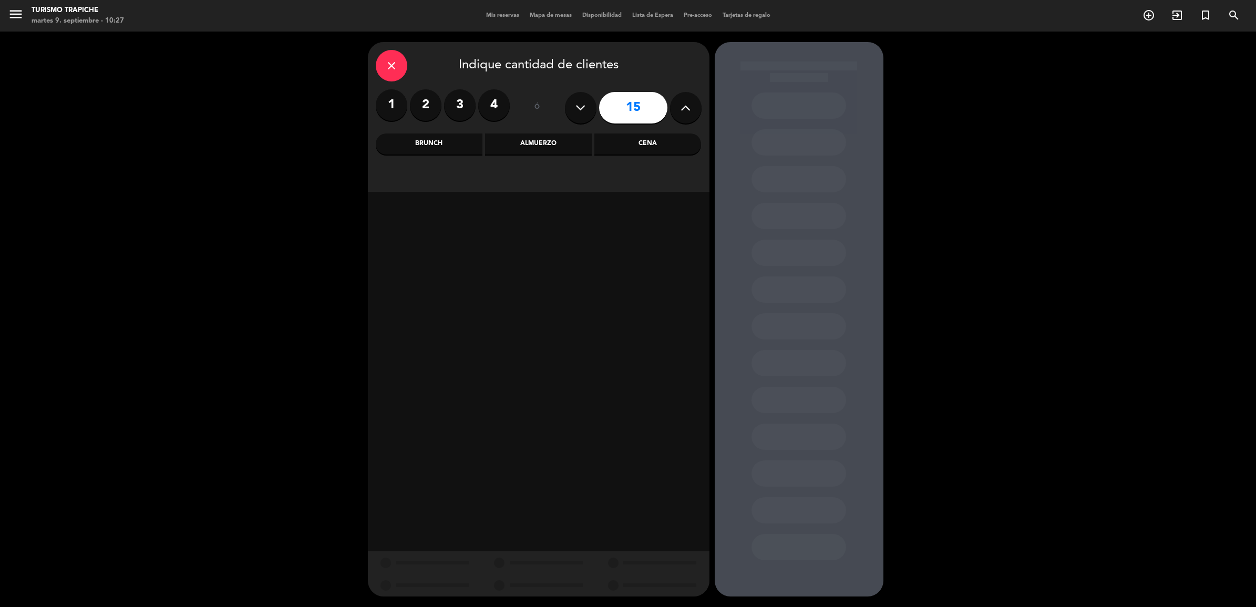
click at [680, 109] on icon at bounding box center [685, 108] width 10 height 16
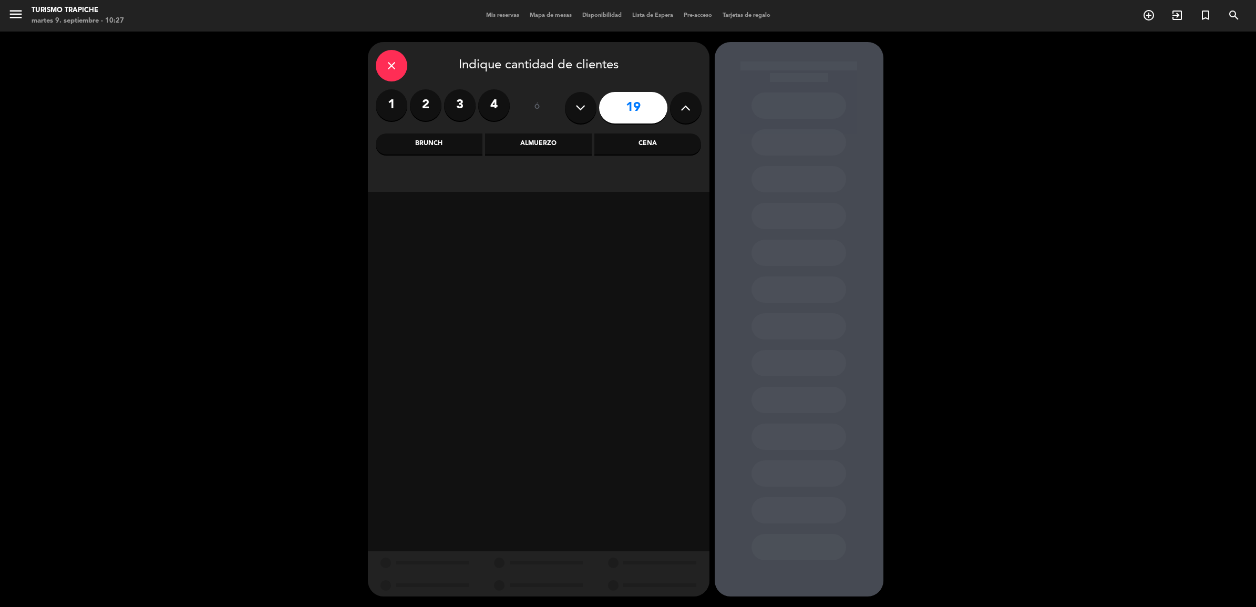
type input "20"
click at [553, 143] on div "Almuerzo" at bounding box center [538, 143] width 107 height 21
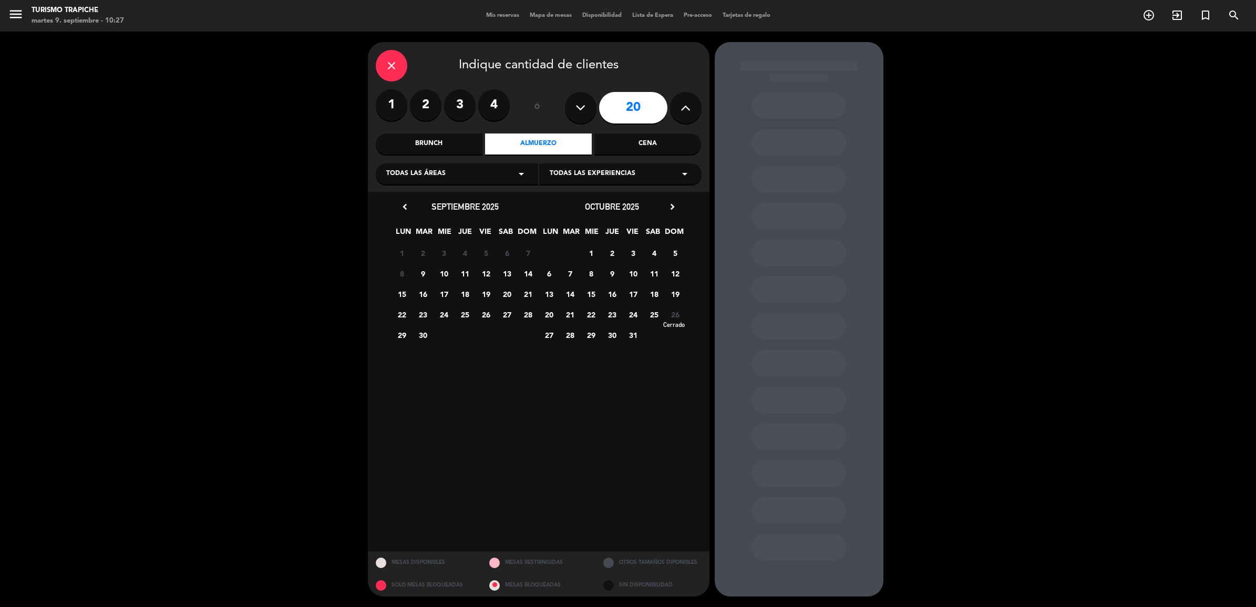
click at [668, 308] on span "26" at bounding box center [674, 314] width 17 height 17
click at [676, 311] on span "26" at bounding box center [674, 314] width 17 height 17
drag, startPoint x: 676, startPoint y: 311, endPoint x: 685, endPoint y: 348, distance: 38.2
click at [685, 348] on calendar-double "chevron_left septiembre 2025 LUN MAR [PERSON_NAME] VIE SAB DOM 1 2 3 4 5 6 7 8 …" at bounding box center [538, 372] width 294 height 344
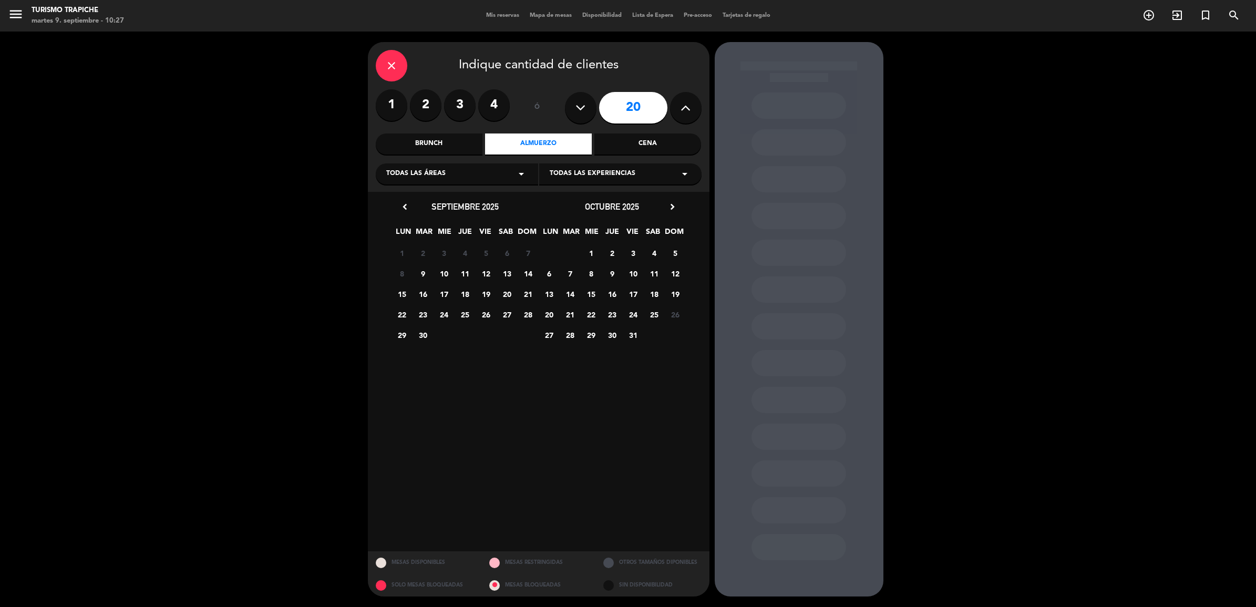
click at [394, 61] on icon "close" at bounding box center [391, 65] width 13 height 13
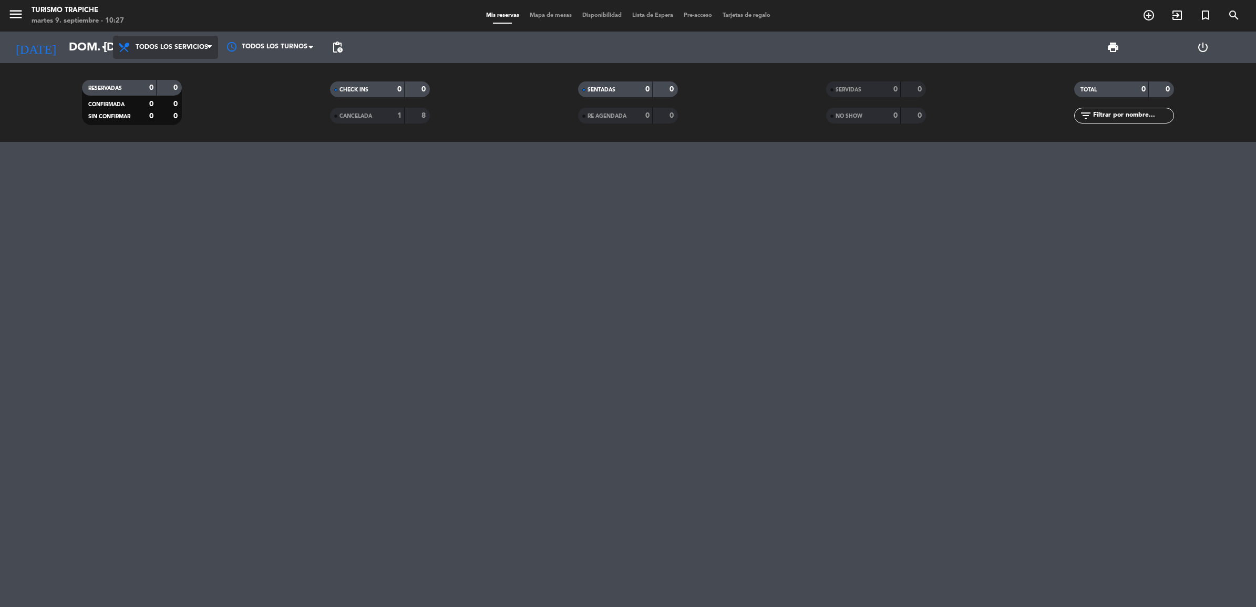
click at [169, 39] on span "Todos los servicios" at bounding box center [165, 47] width 105 height 23
click at [177, 111] on div "menu Turismo Trapiche martes 9. septiembre - 10:27 Mis reservas Mapa de mesas D…" at bounding box center [628, 71] width 1256 height 142
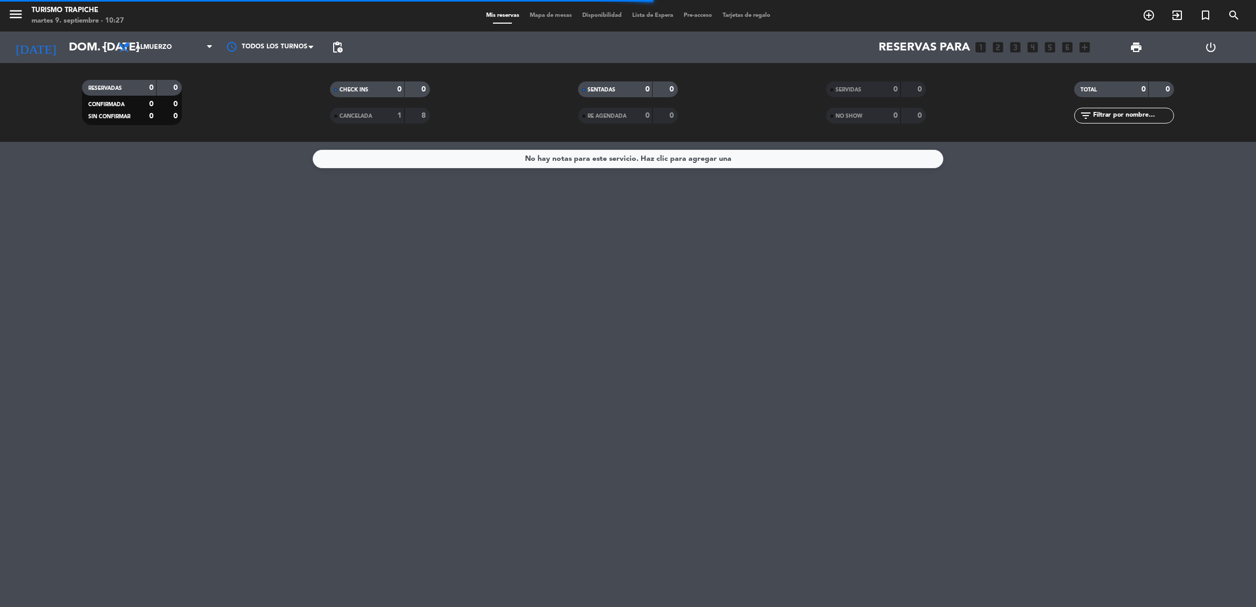
click at [590, 160] on div "No hay notas para este servicio. Haz clic para agregar una" at bounding box center [628, 159] width 206 height 12
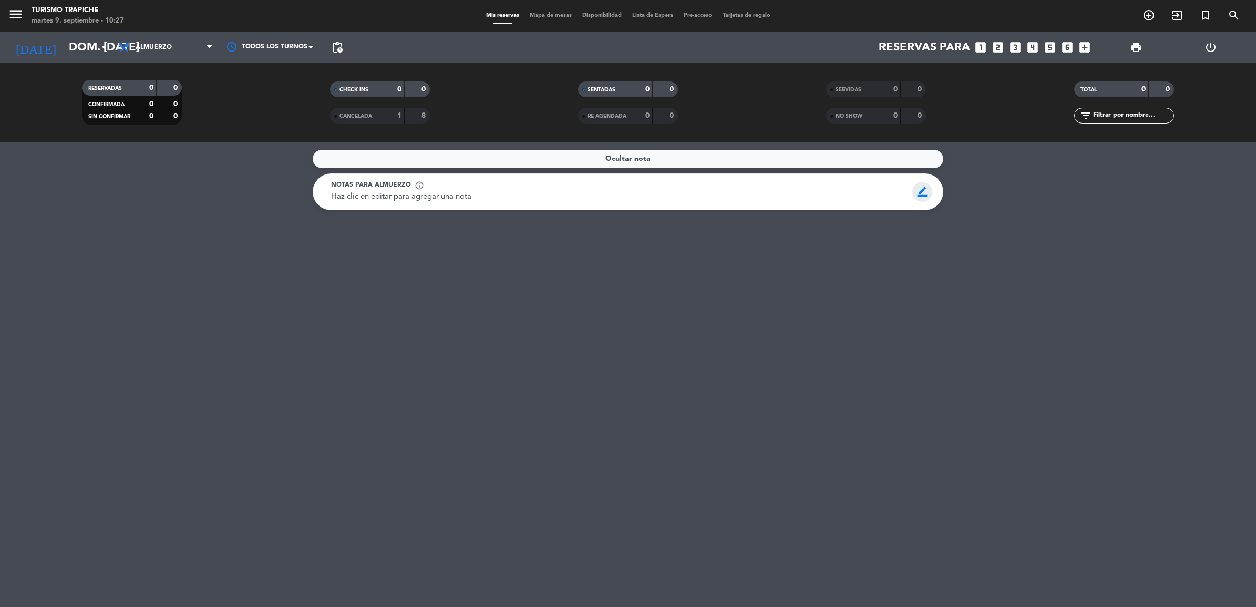
click at [925, 193] on span "border_color" at bounding box center [922, 192] width 20 height 20
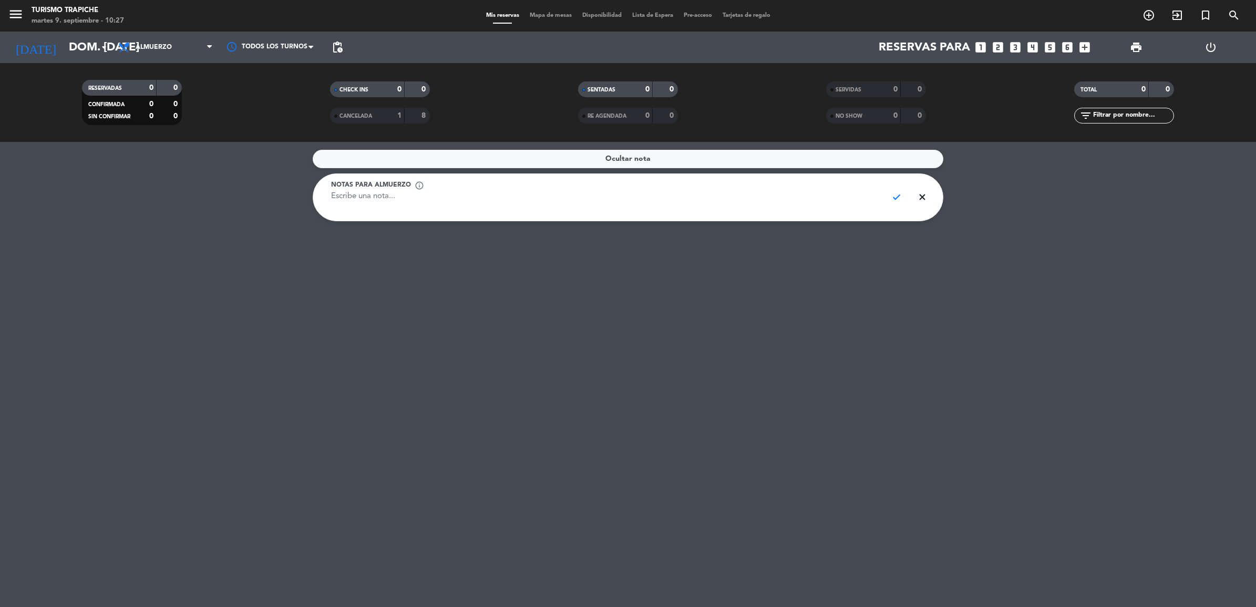
click at [506, 209] on textarea at bounding box center [605, 203] width 548 height 24
type textarea "c"
type textarea "CERRADO POR ELECCIONES"
click at [894, 198] on span "check" at bounding box center [896, 197] width 20 height 20
